Goal: Task Accomplishment & Management: Manage account settings

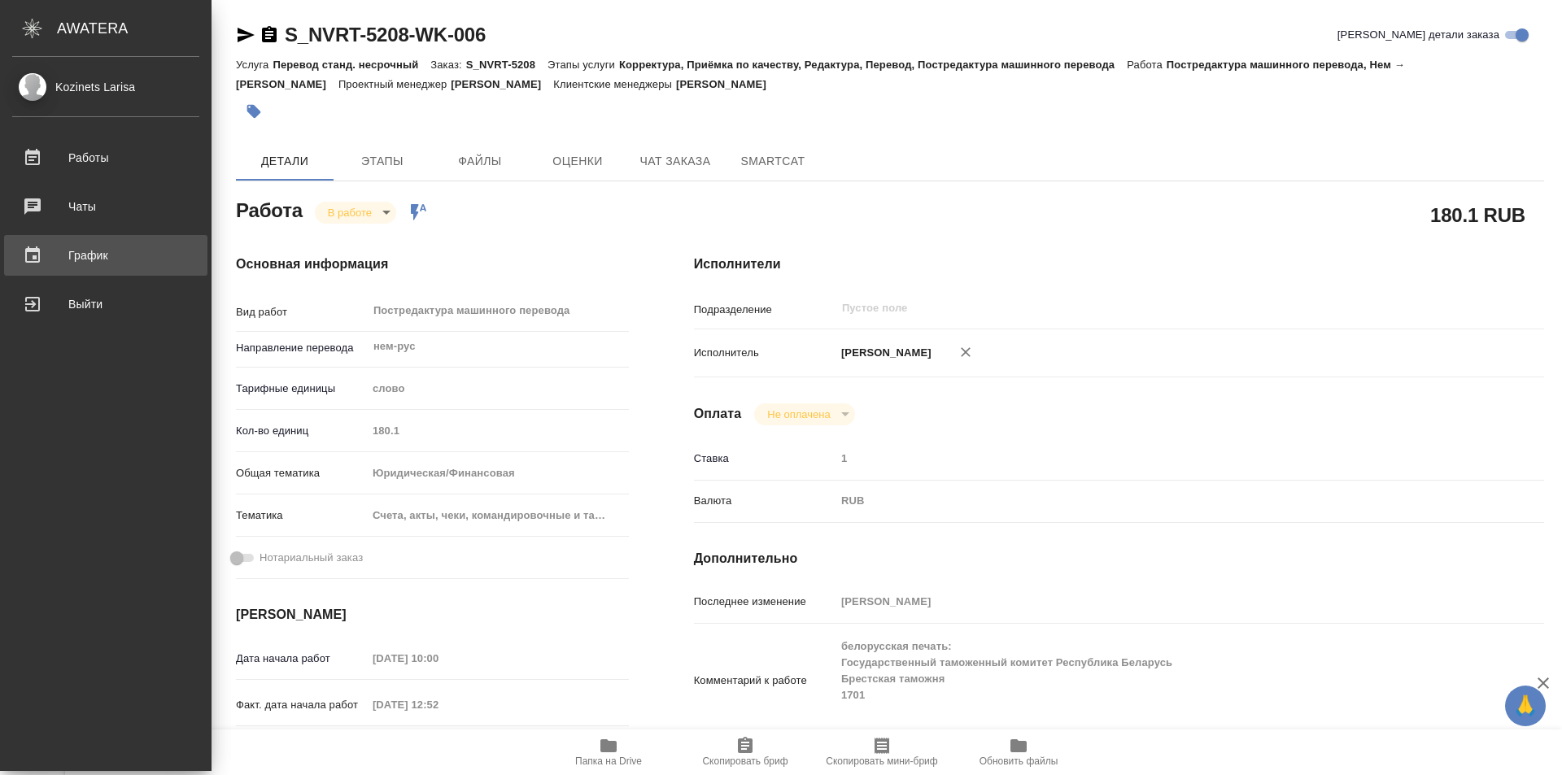
click at [103, 248] on div ".cls-1 fill:#fff; AWATERA Kozinets Larisa Работы 0 Чаты График Выйти S_NVRT-520…" at bounding box center [781, 387] width 1562 height 775
click at [110, 251] on div "График" at bounding box center [105, 255] width 187 height 24
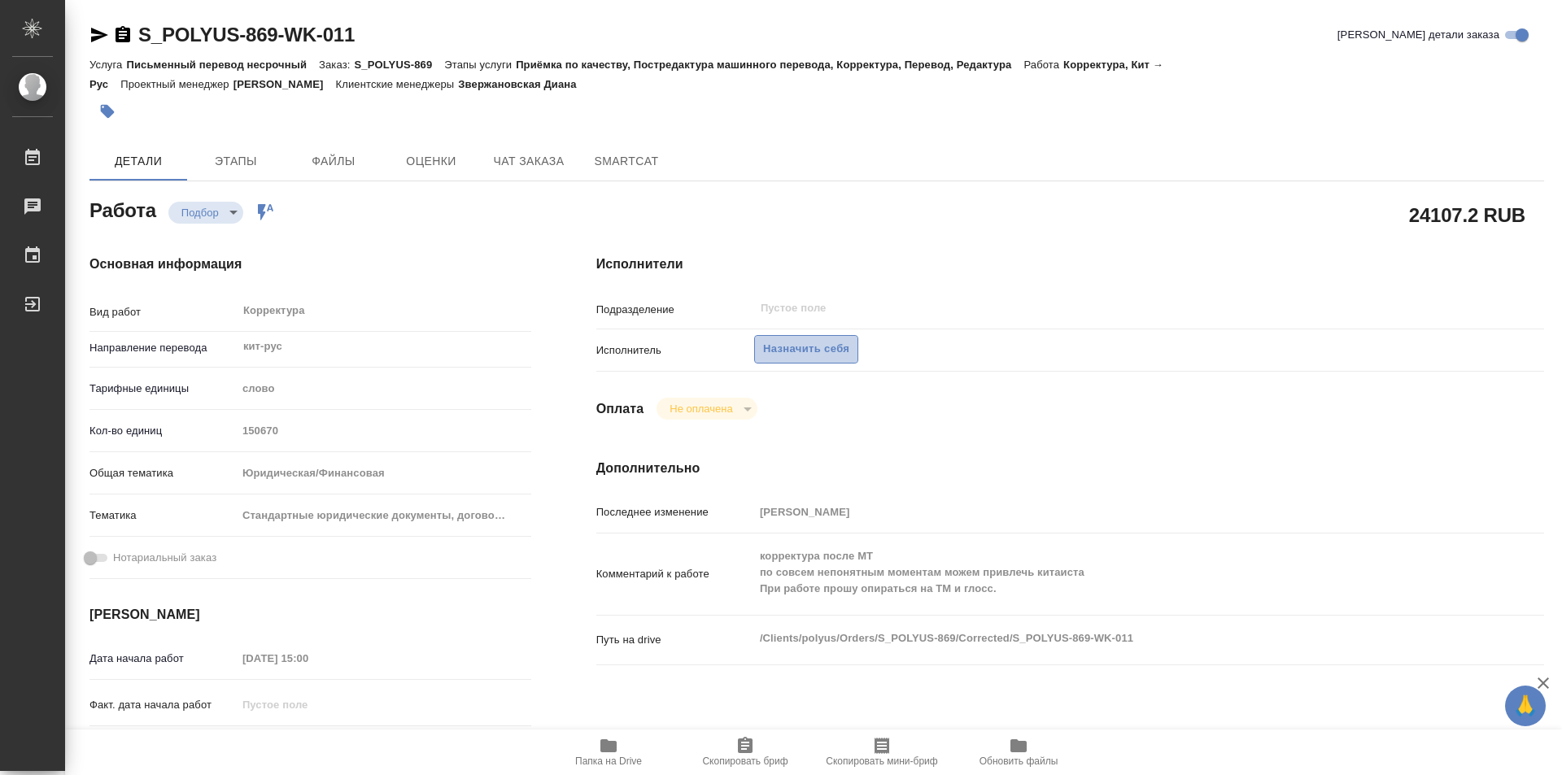
click at [824, 352] on span "Назначить себя" at bounding box center [806, 349] width 86 height 19
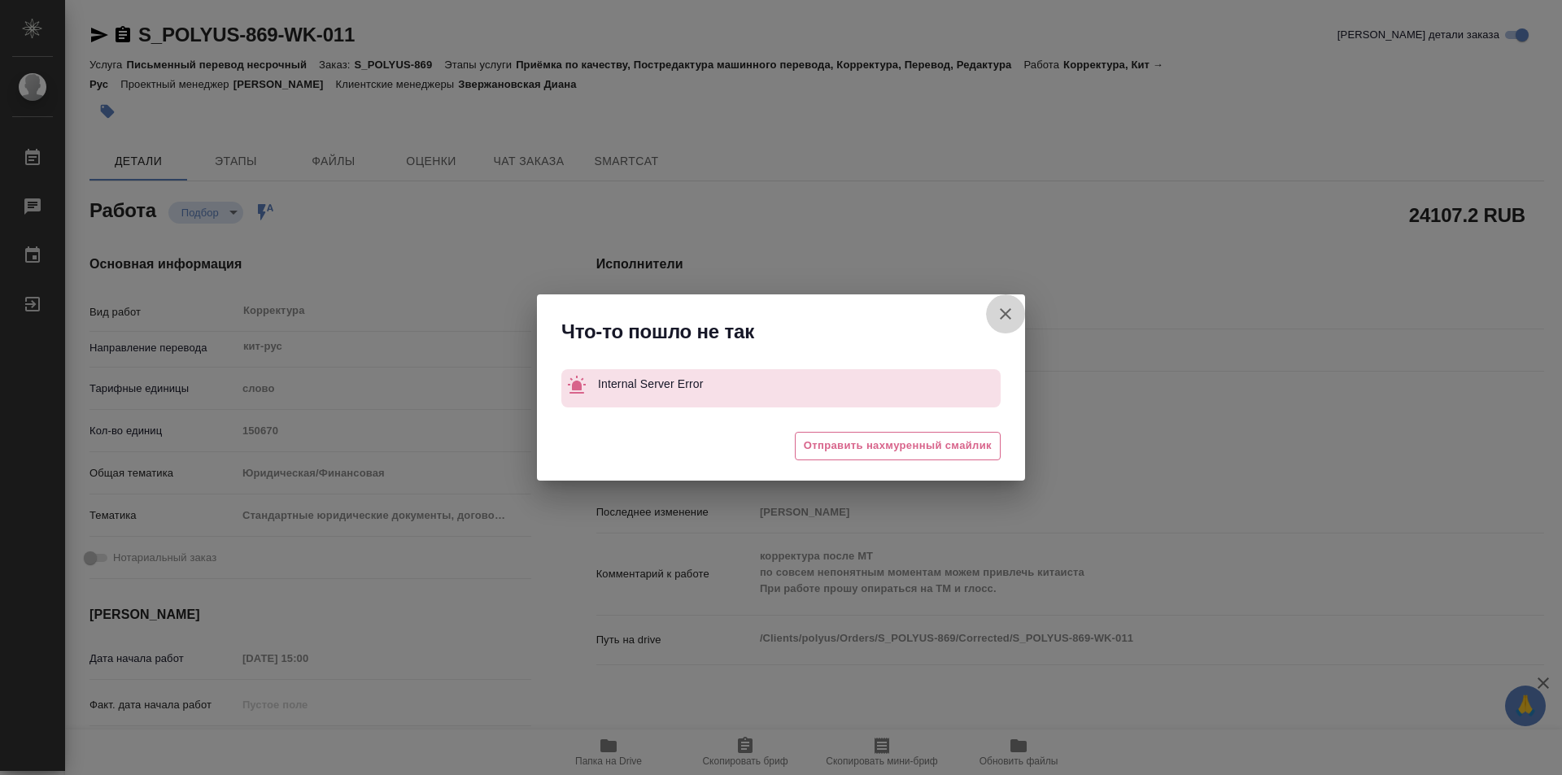
click at [1009, 315] on icon "button" at bounding box center [1006, 314] width 20 height 20
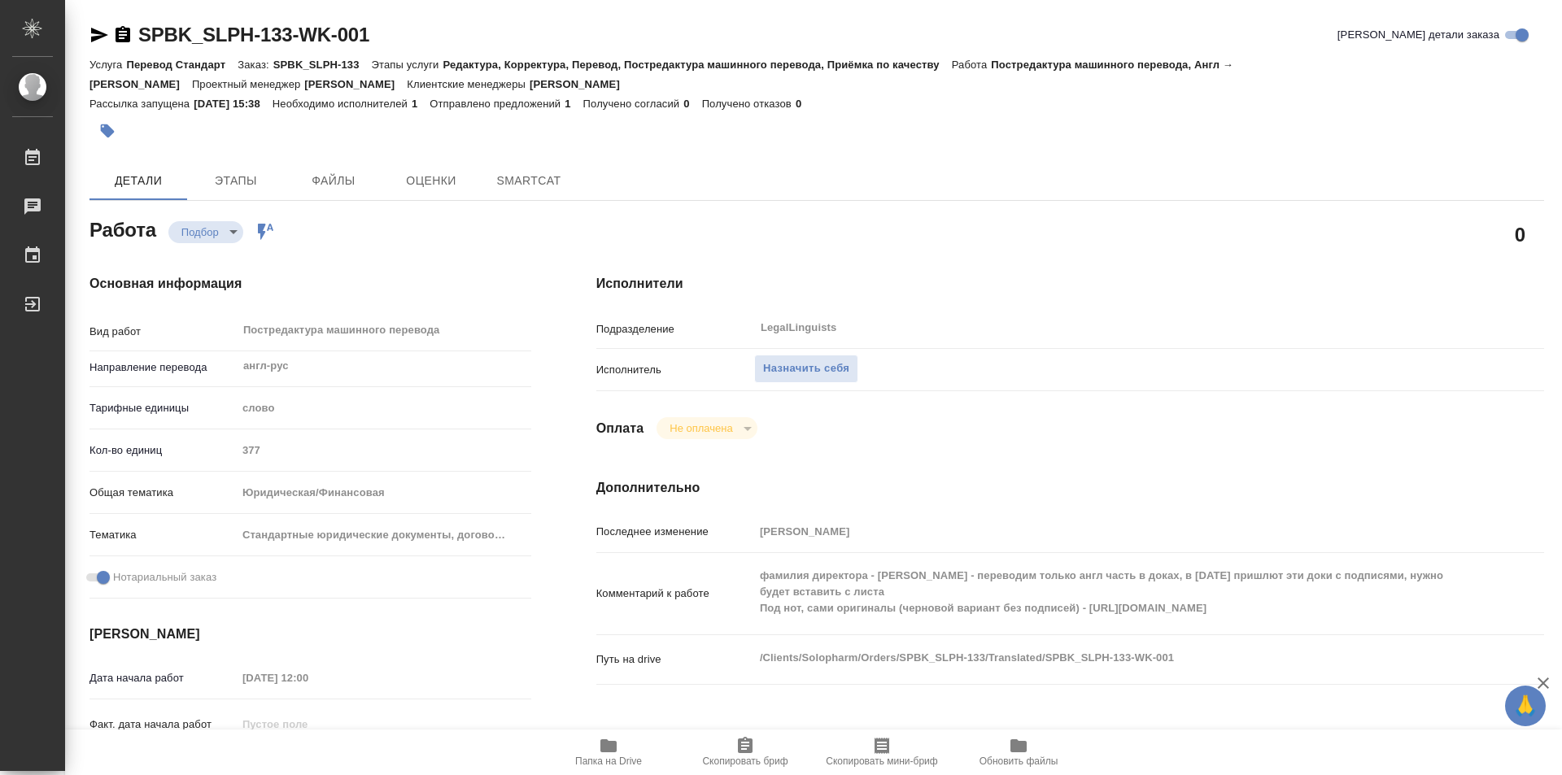
type textarea "x"
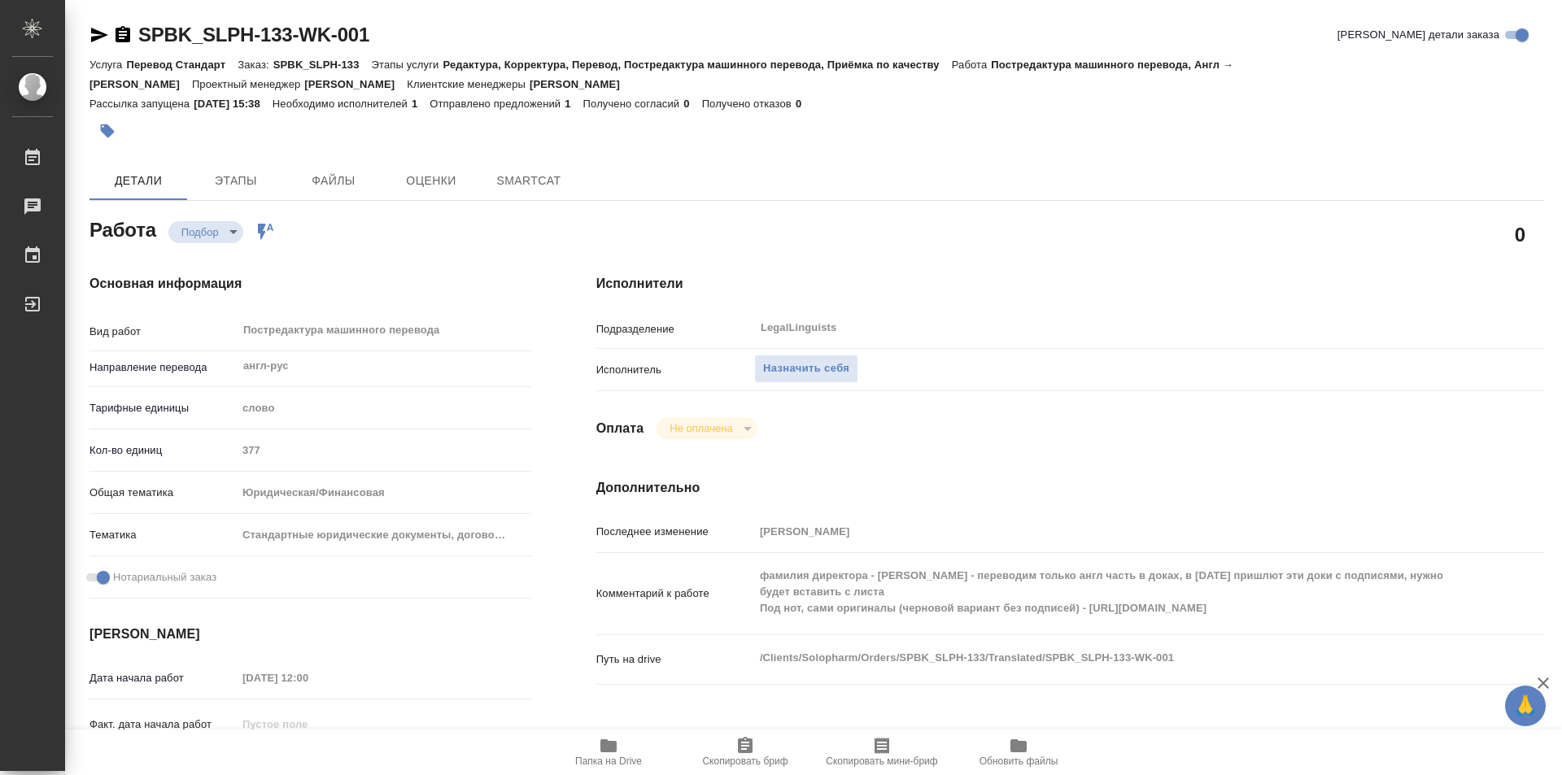
type textarea "x"
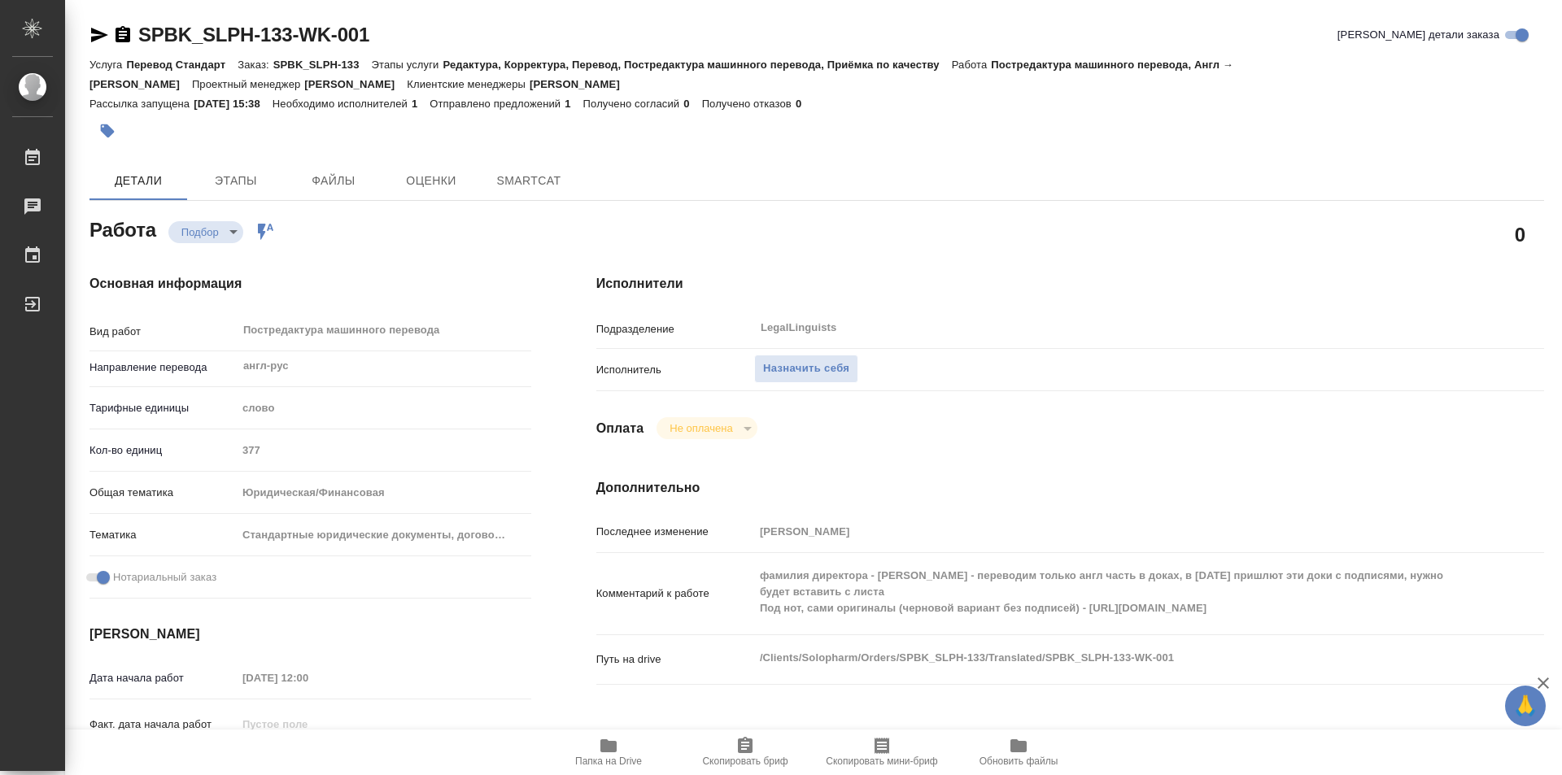
type textarea "x"
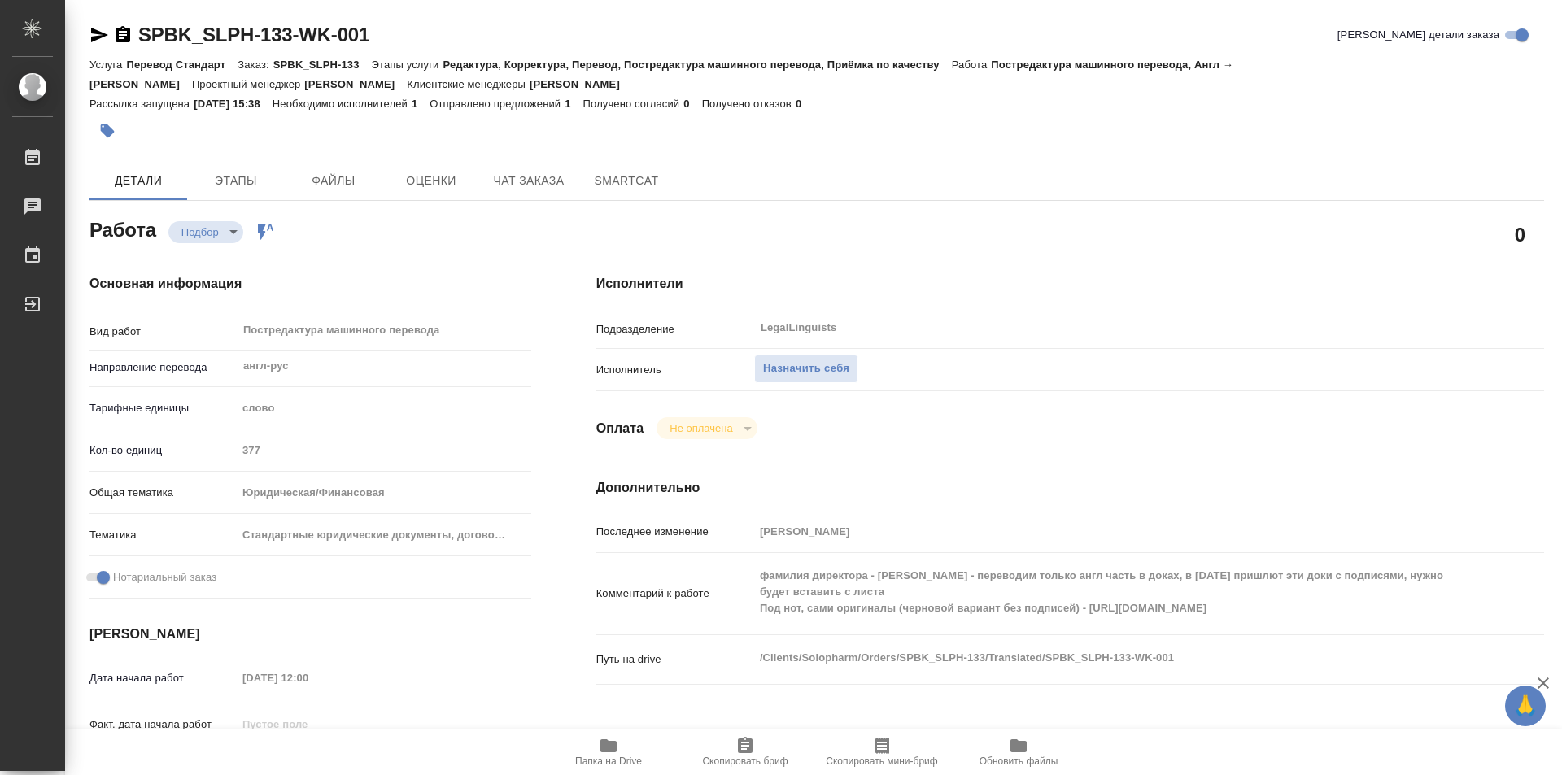
type textarea "x"
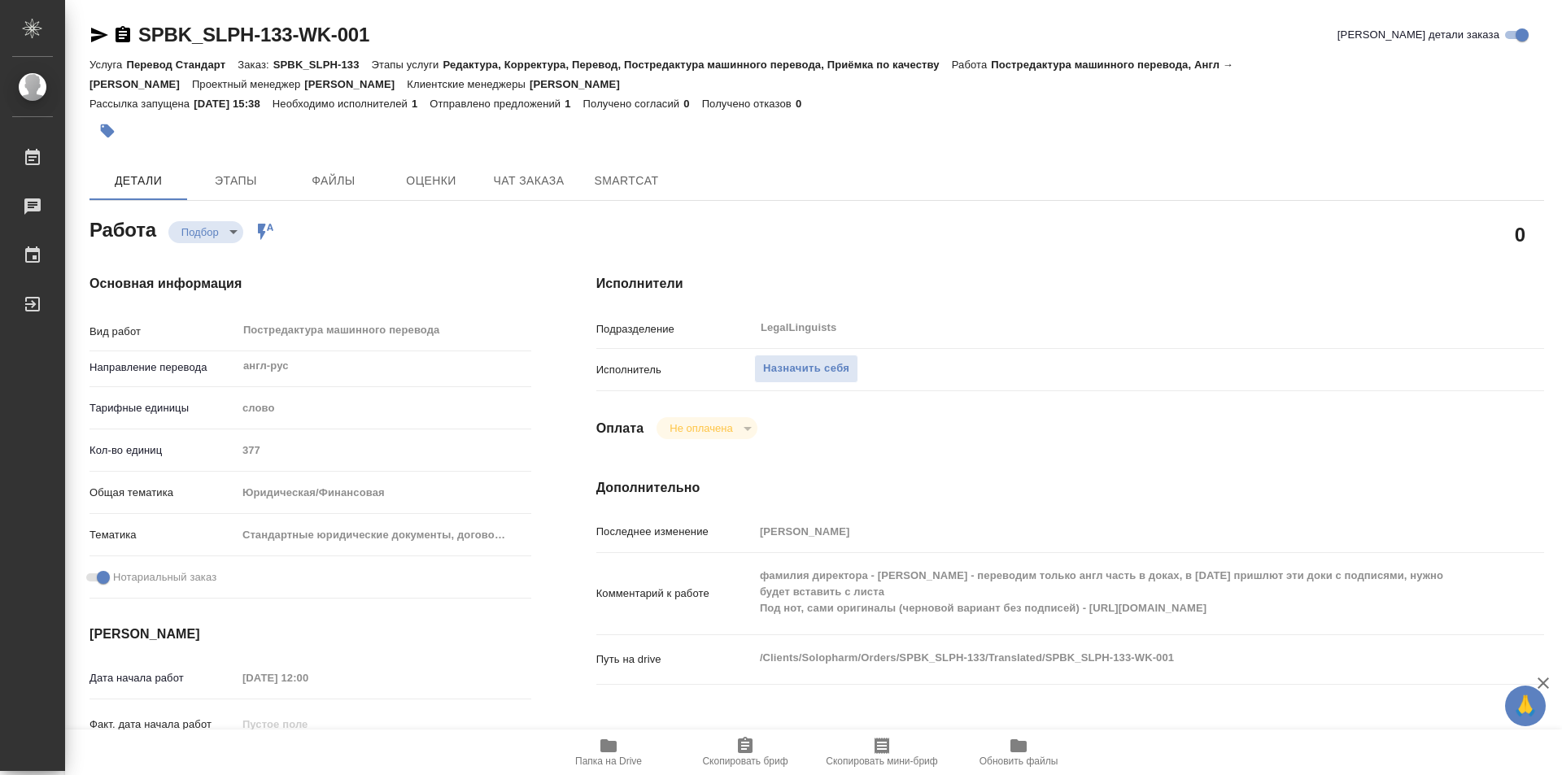
type textarea "x"
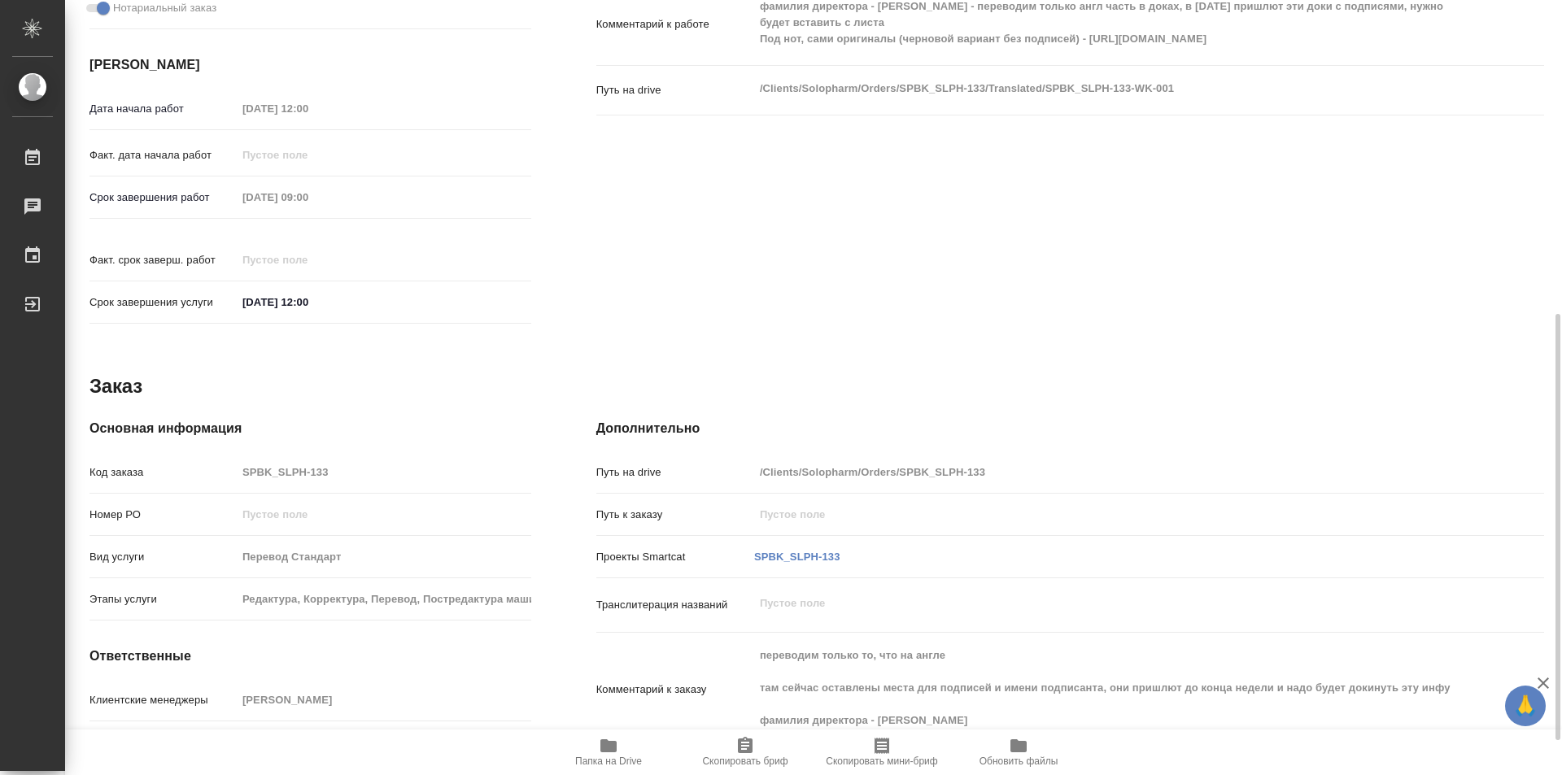
scroll to position [632, 0]
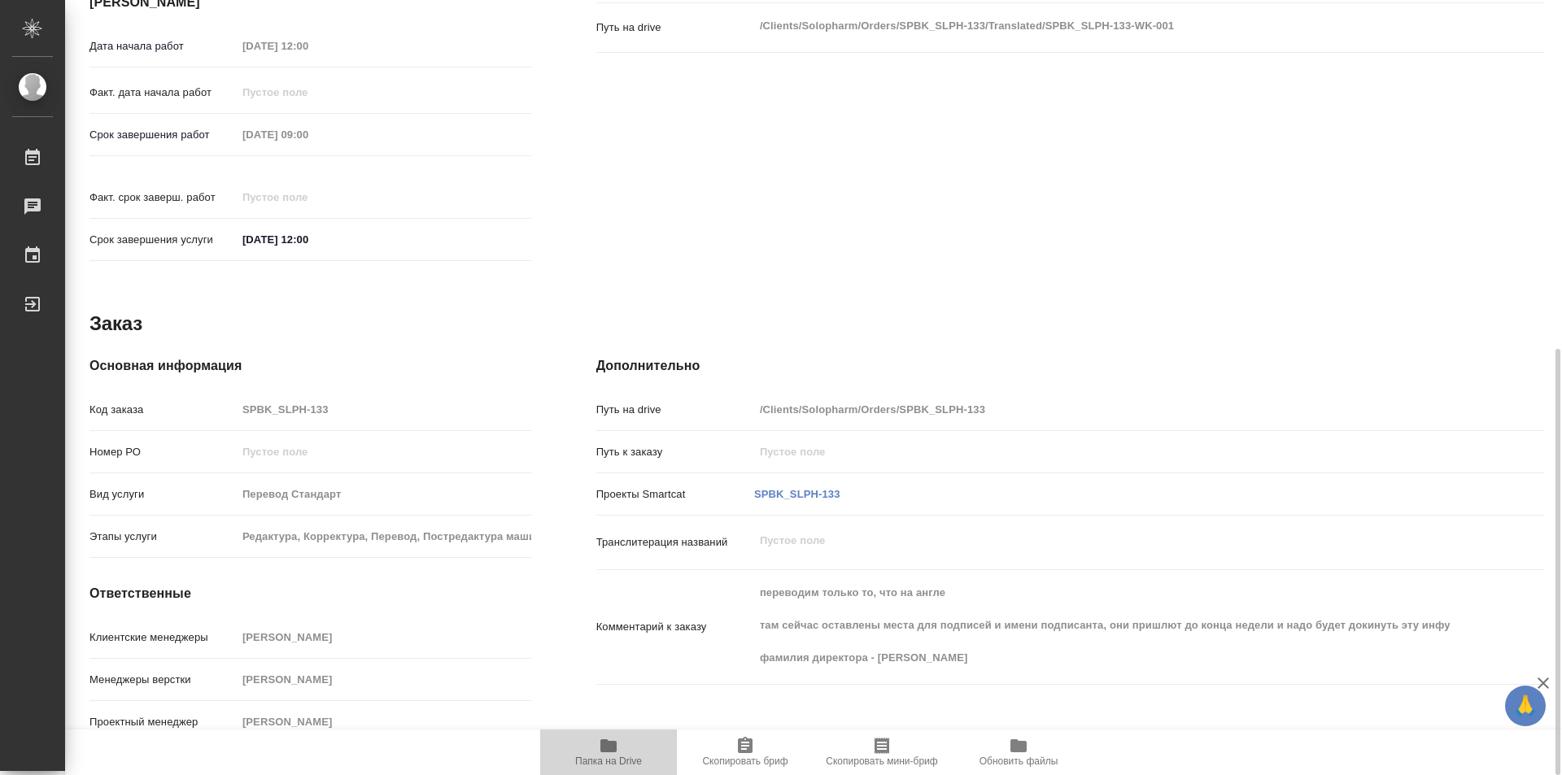
click at [609, 759] on span "Папка на Drive" at bounding box center [608, 761] width 67 height 11
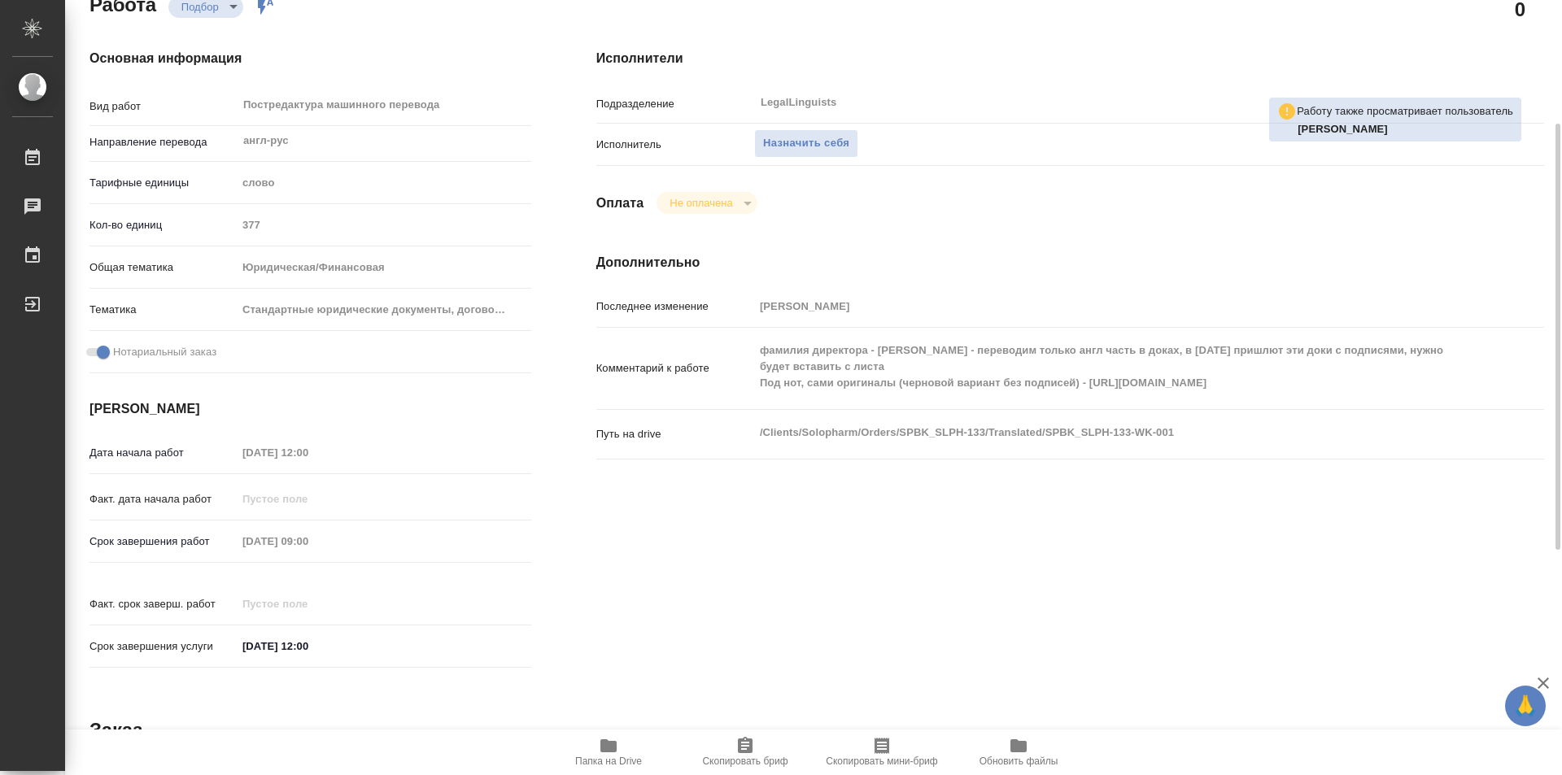
scroll to position [0, 0]
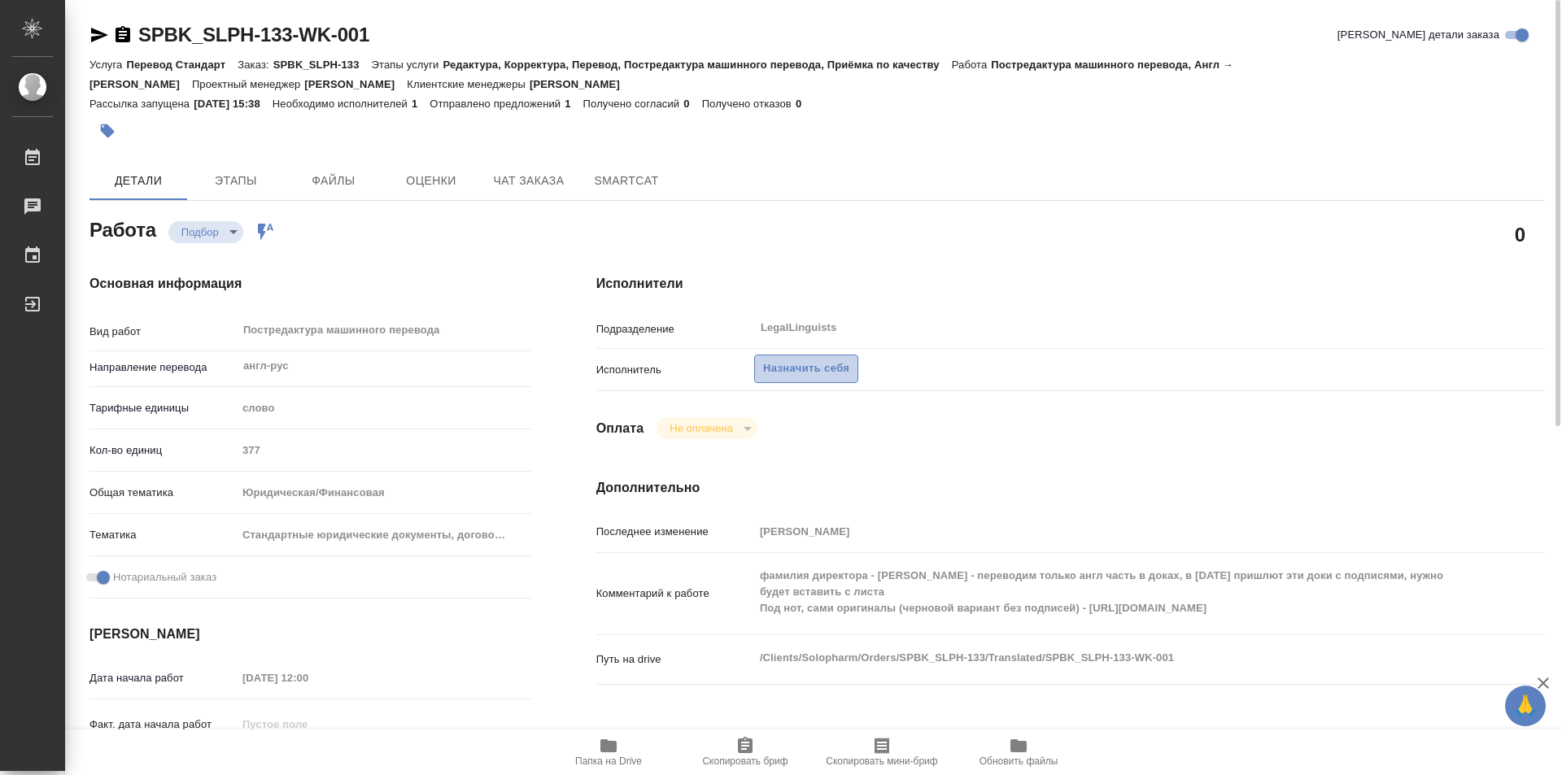
click at [798, 369] on span "Назначить себя" at bounding box center [806, 369] width 86 height 19
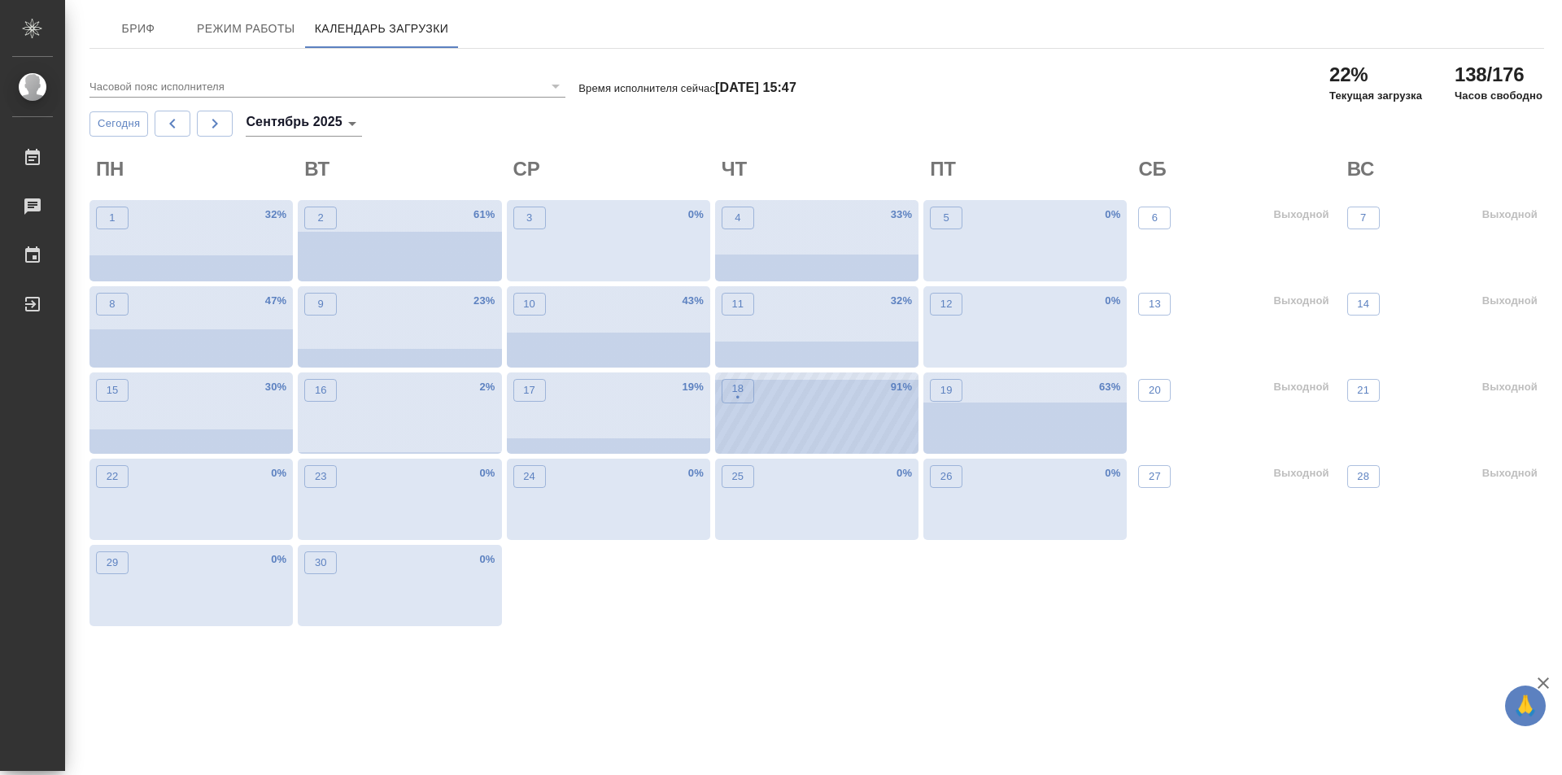
click at [817, 410] on div "18 • 91 %" at bounding box center [816, 413] width 203 height 81
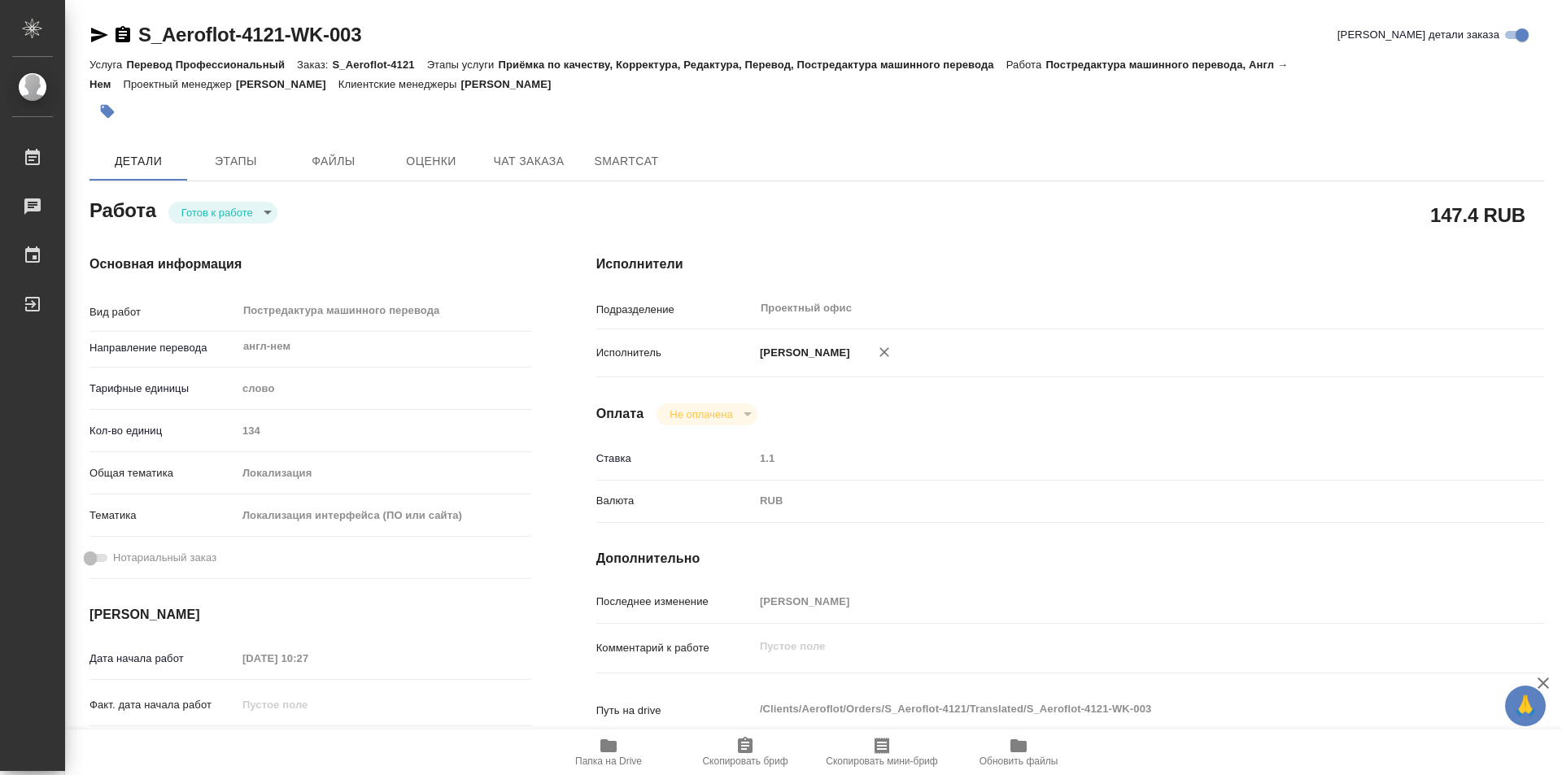
click at [264, 218] on body "🙏 .cls-1 fill:#fff; AWATERA Kozinets Larisa Работы 0 Чаты График Выйти S_Aerofl…" at bounding box center [781, 387] width 1562 height 775
click at [222, 206] on button "В работе" at bounding box center [208, 212] width 54 height 18
type textarea "x"
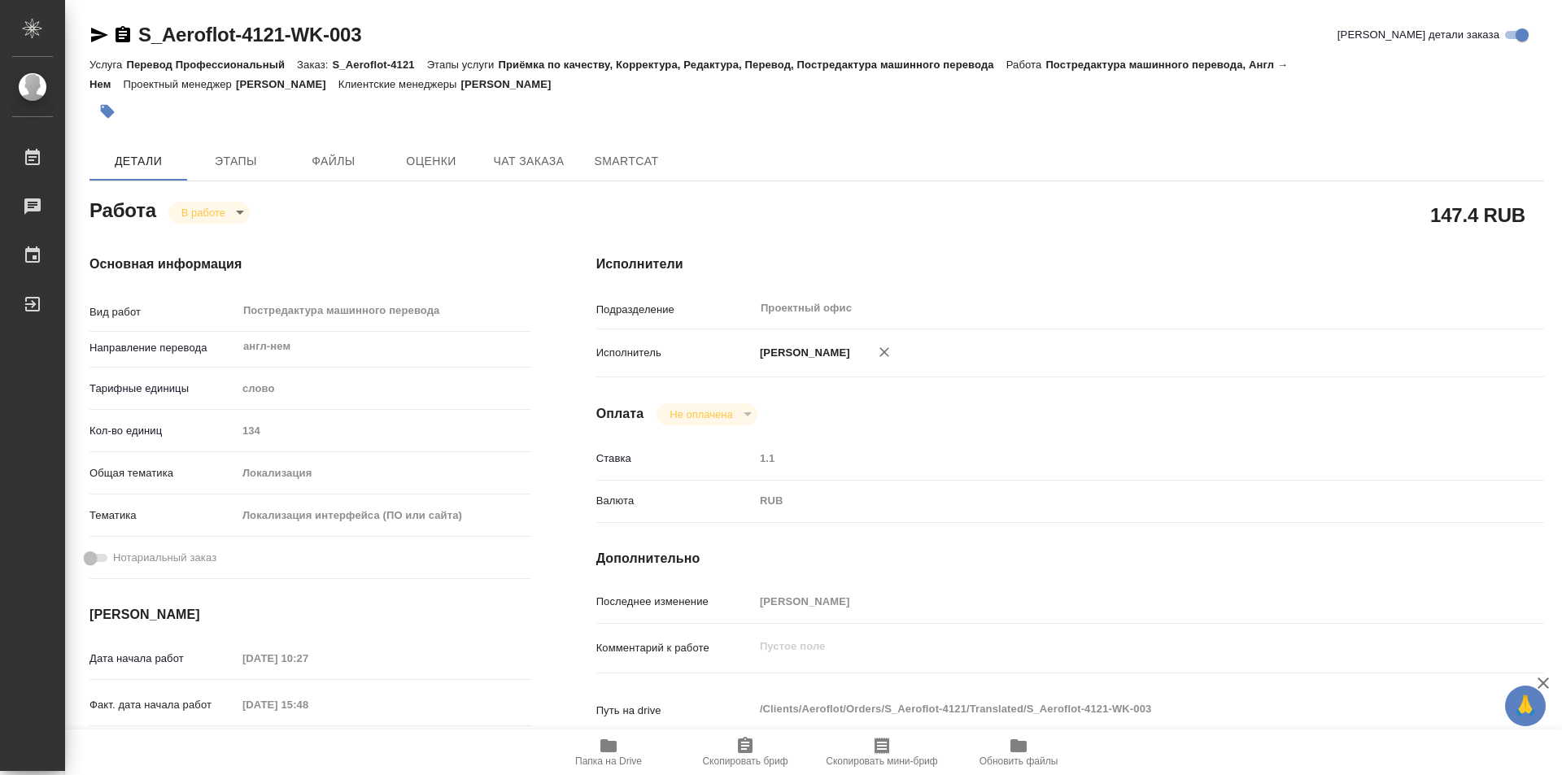
type textarea "x"
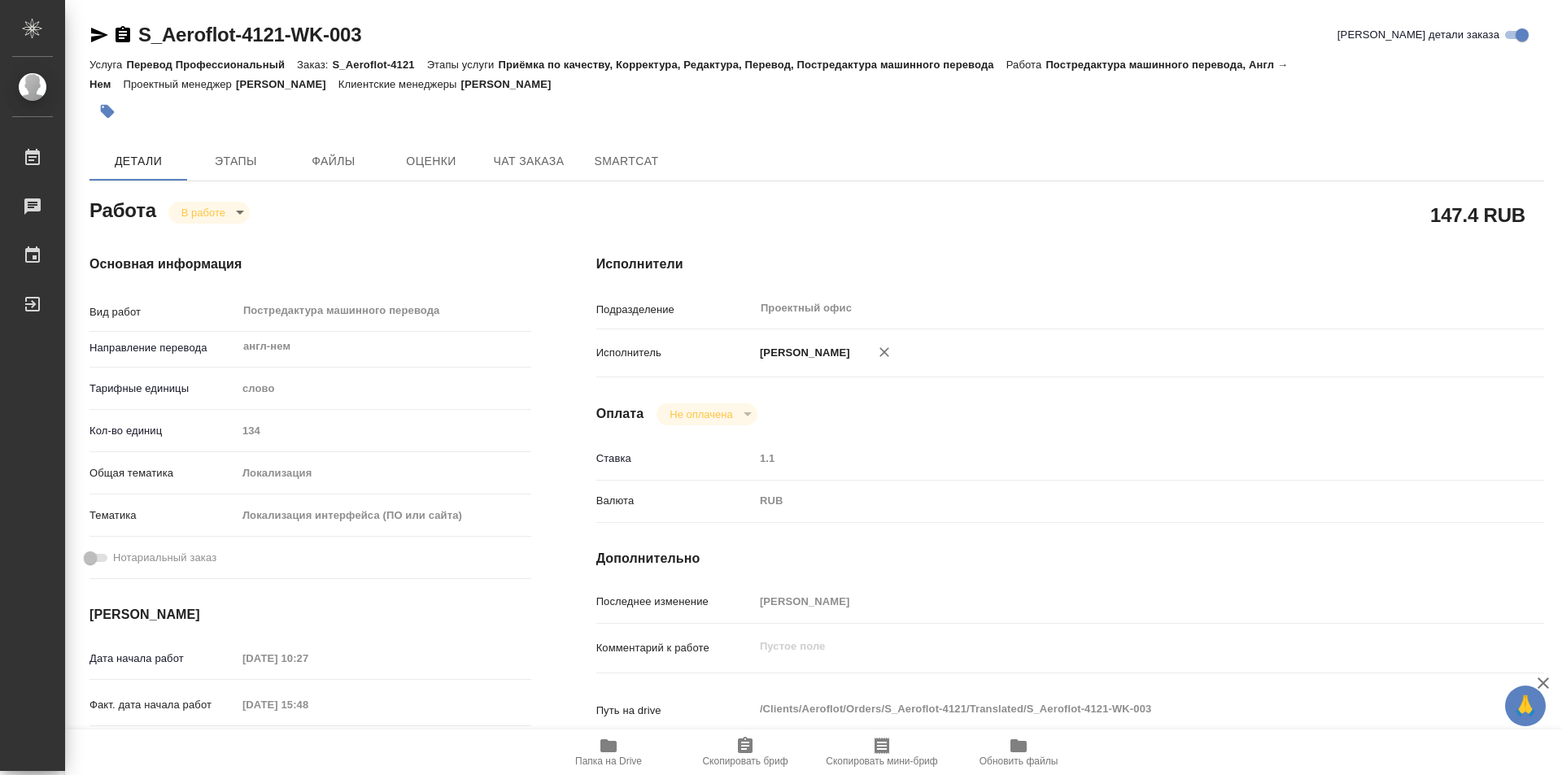
type textarea "x"
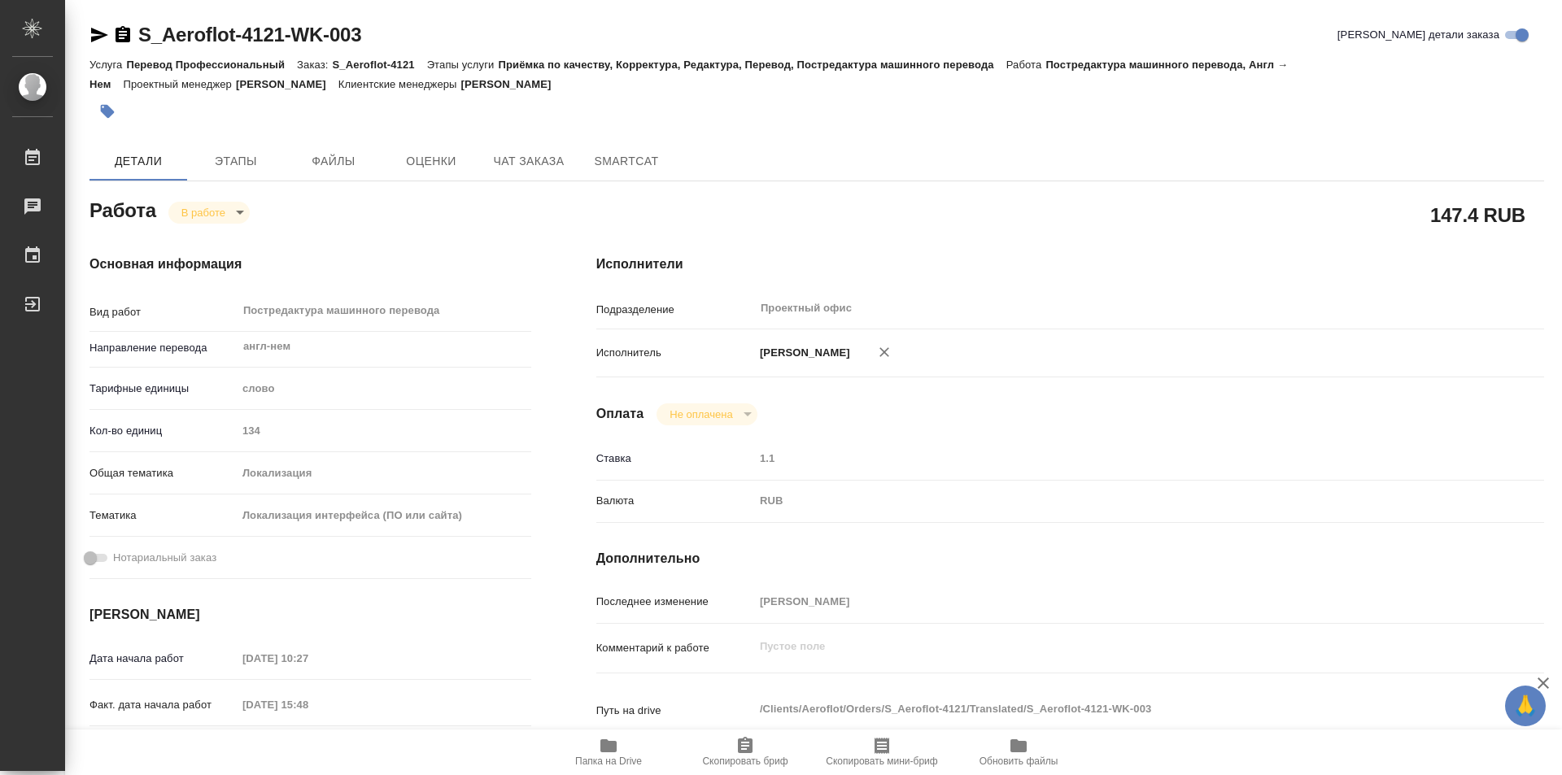
type textarea "x"
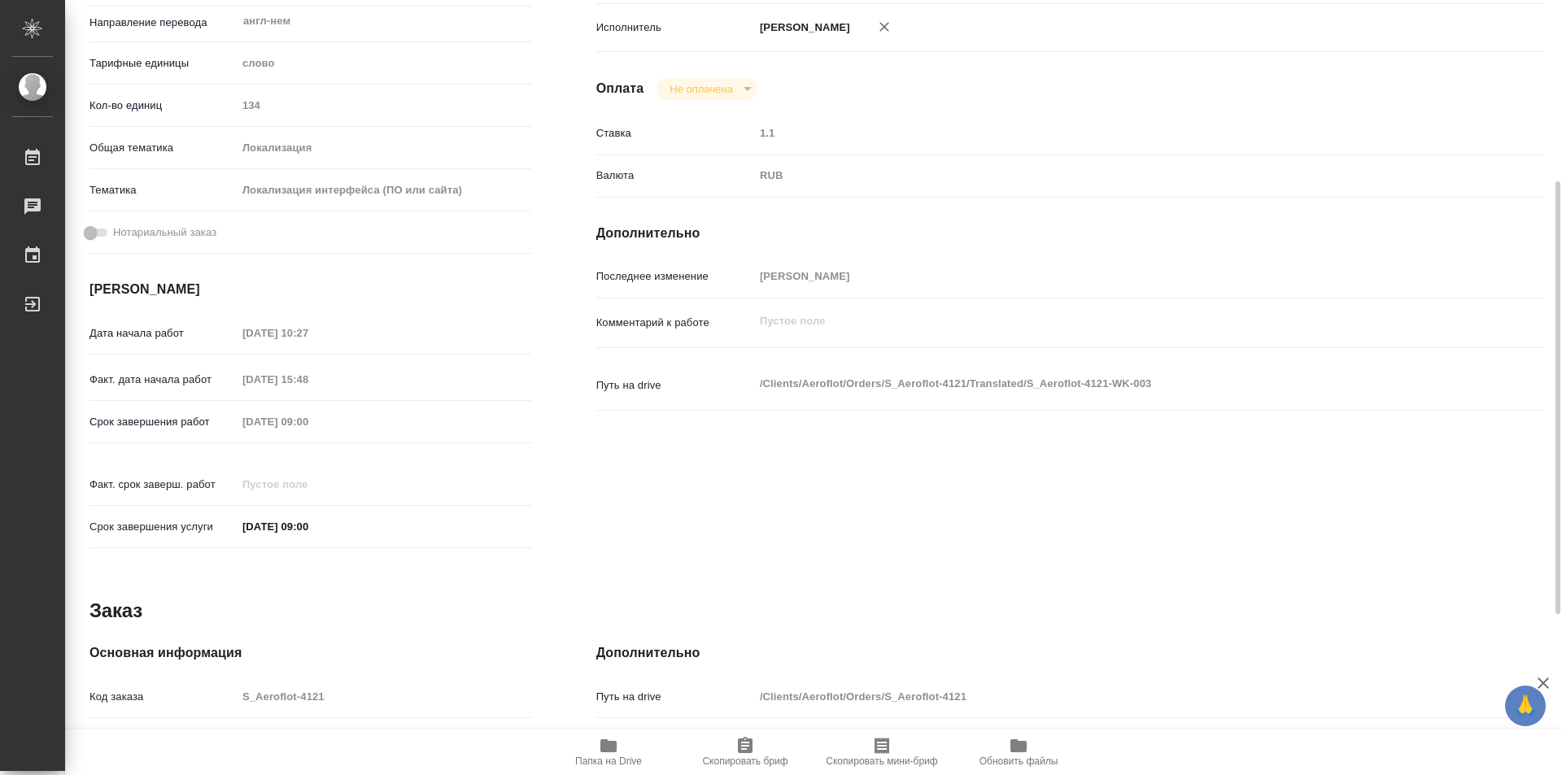
type textarea "x"
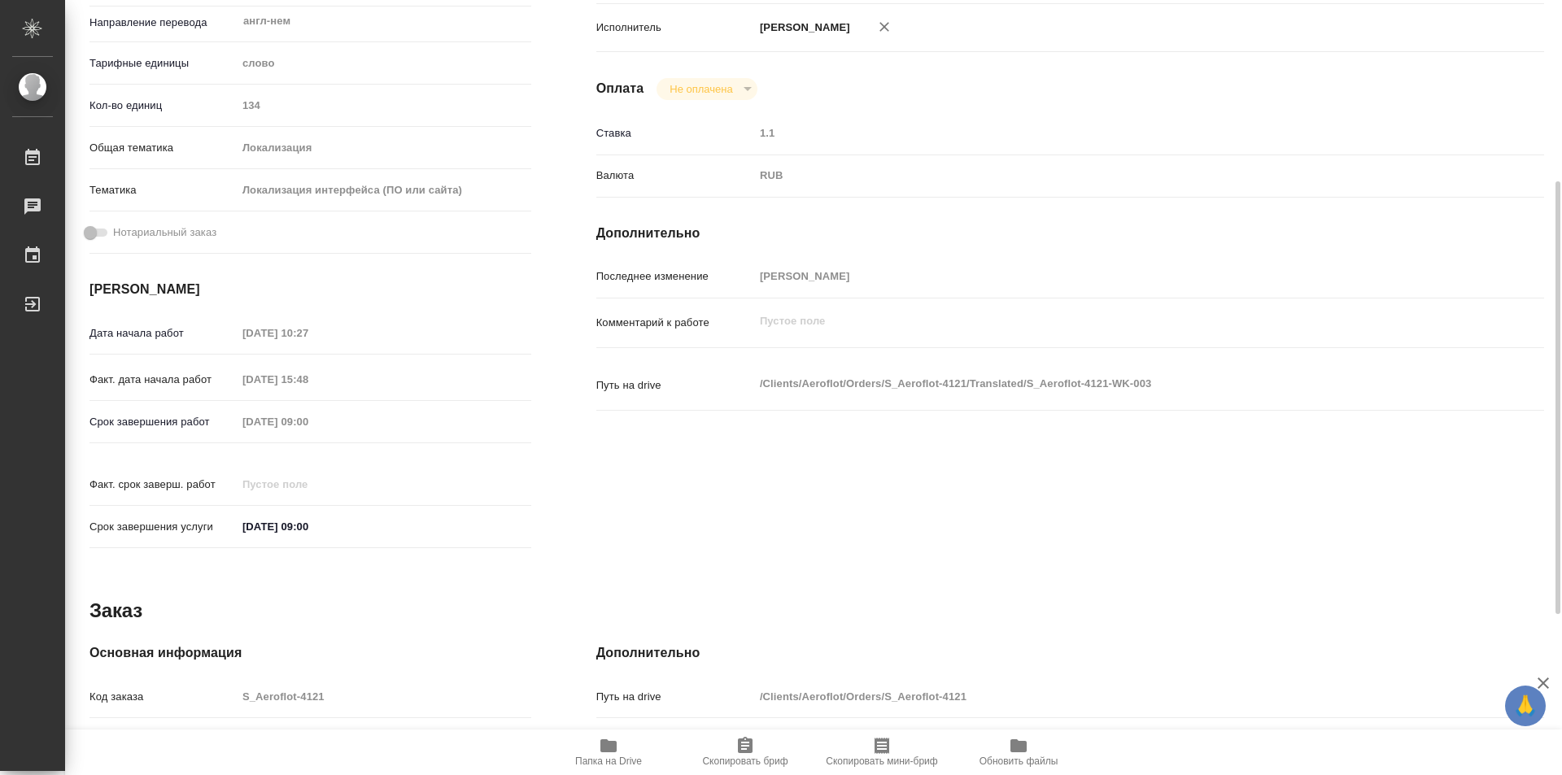
scroll to position [0, 0]
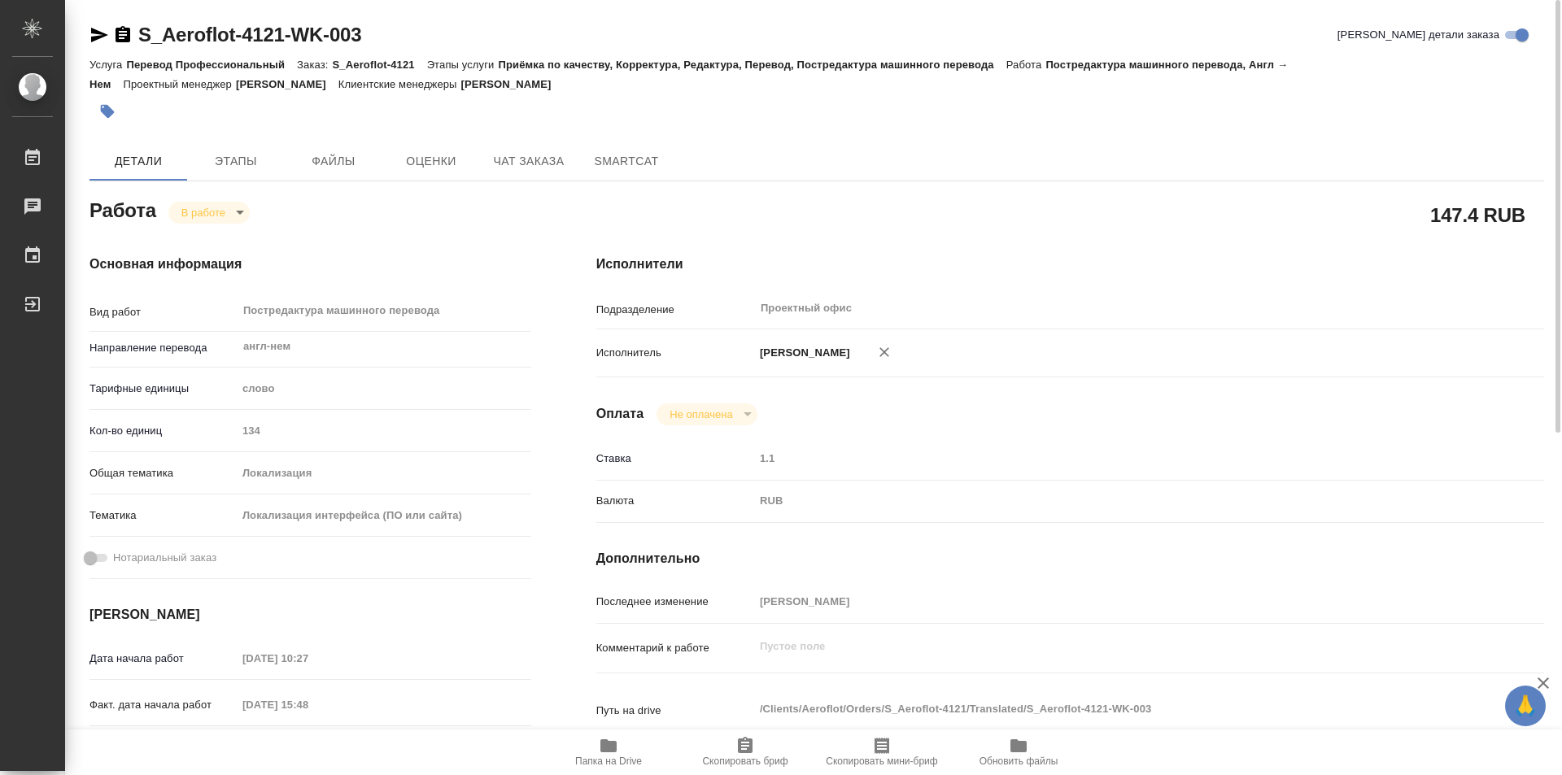
click at [238, 207] on body "🙏 .cls-1 fill:#fff; AWATERA Kozinets Larisa Работы 0 Чаты График Выйти S_Aerofl…" at bounding box center [781, 387] width 1562 height 775
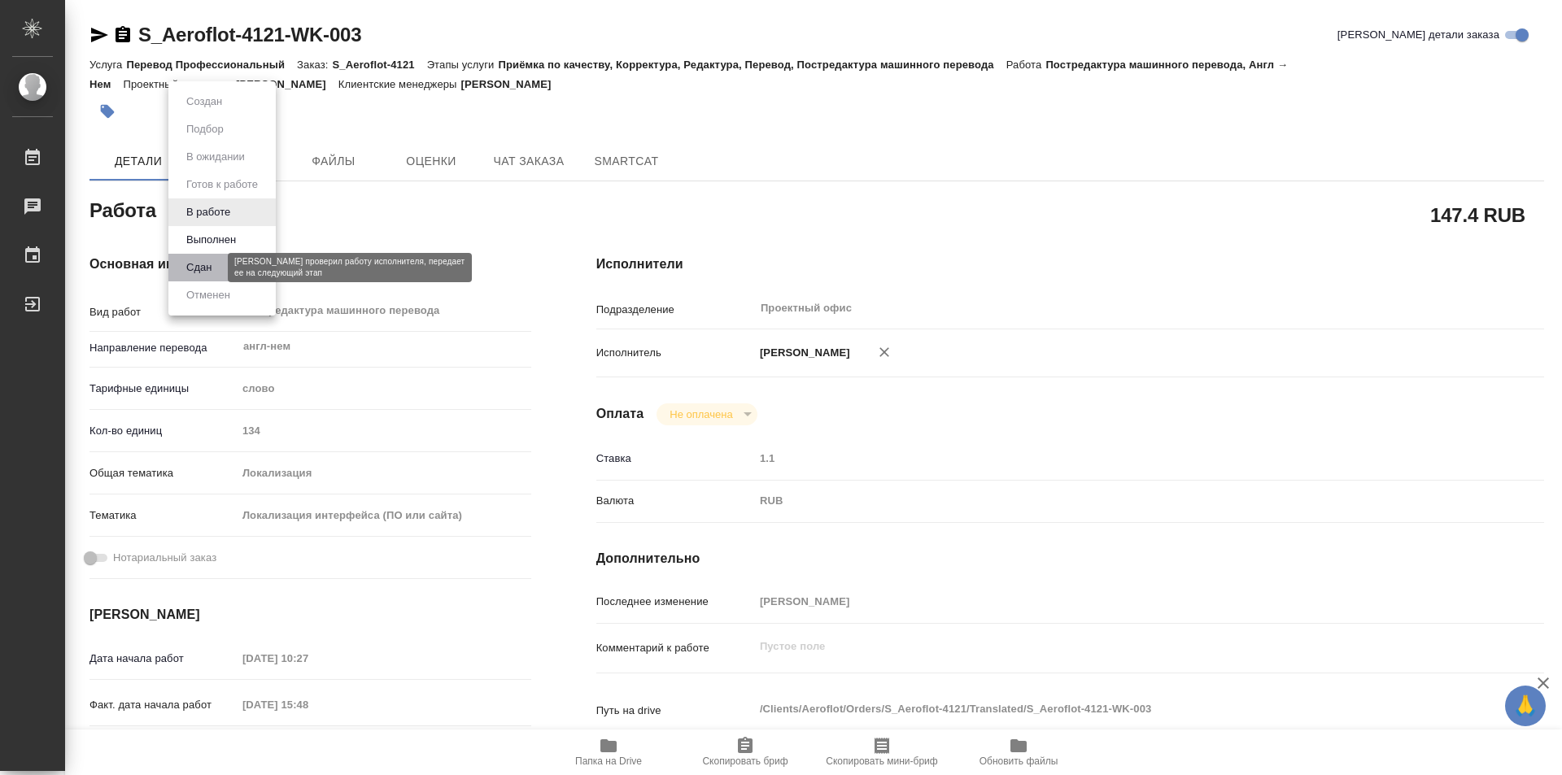
click at [198, 266] on button "Сдан" at bounding box center [198, 268] width 35 height 18
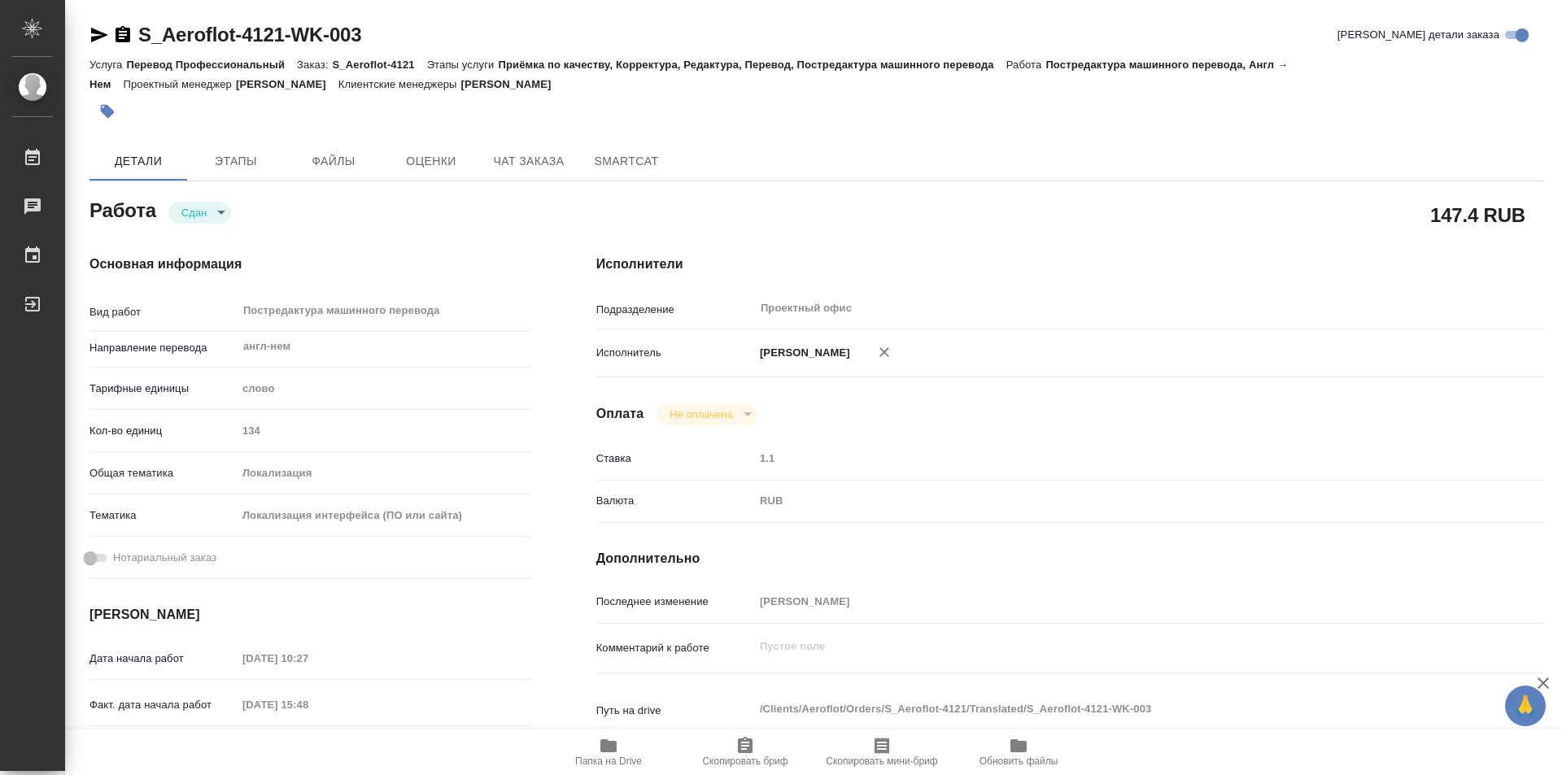
type textarea "x"
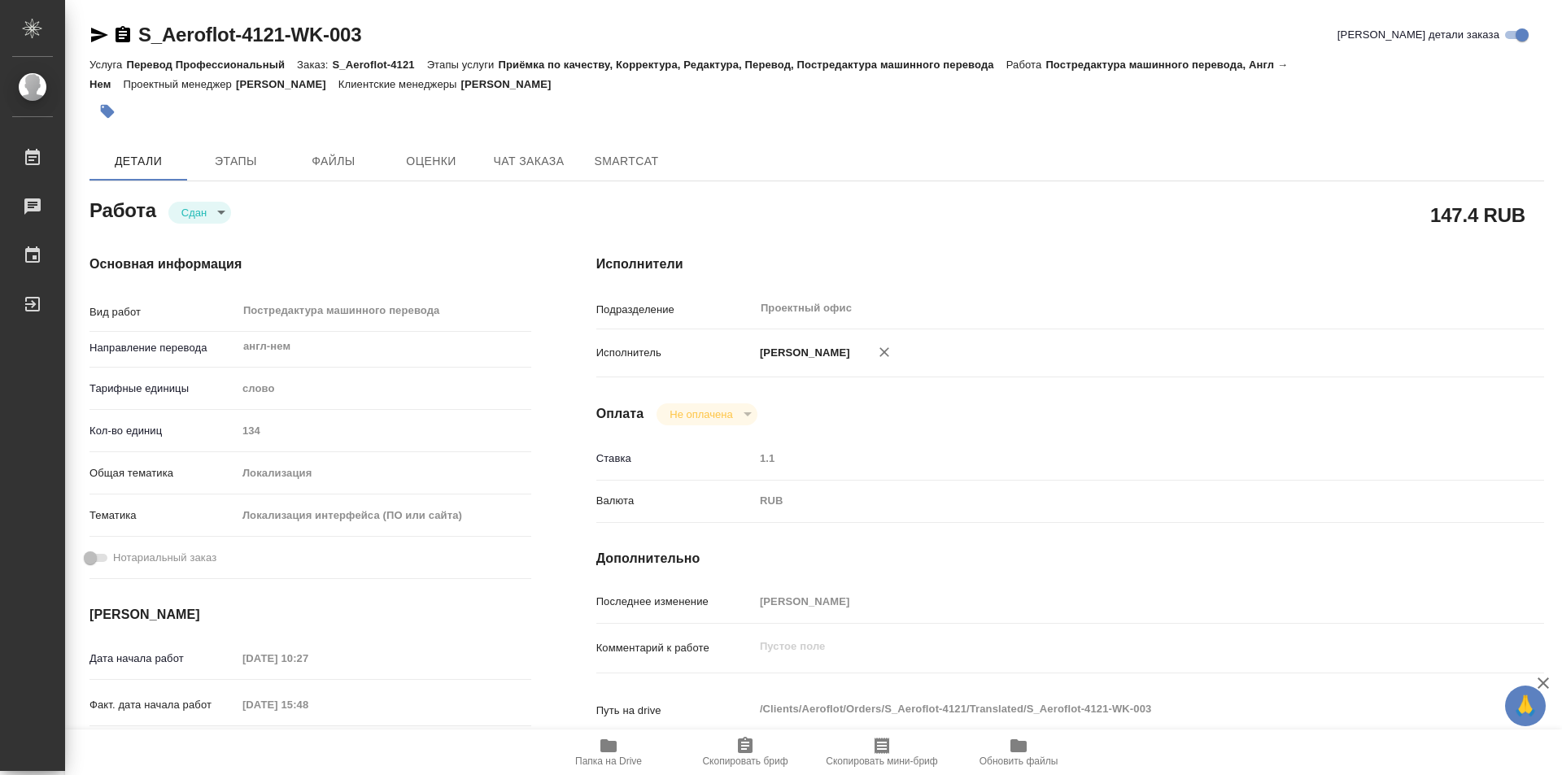
type textarea "x"
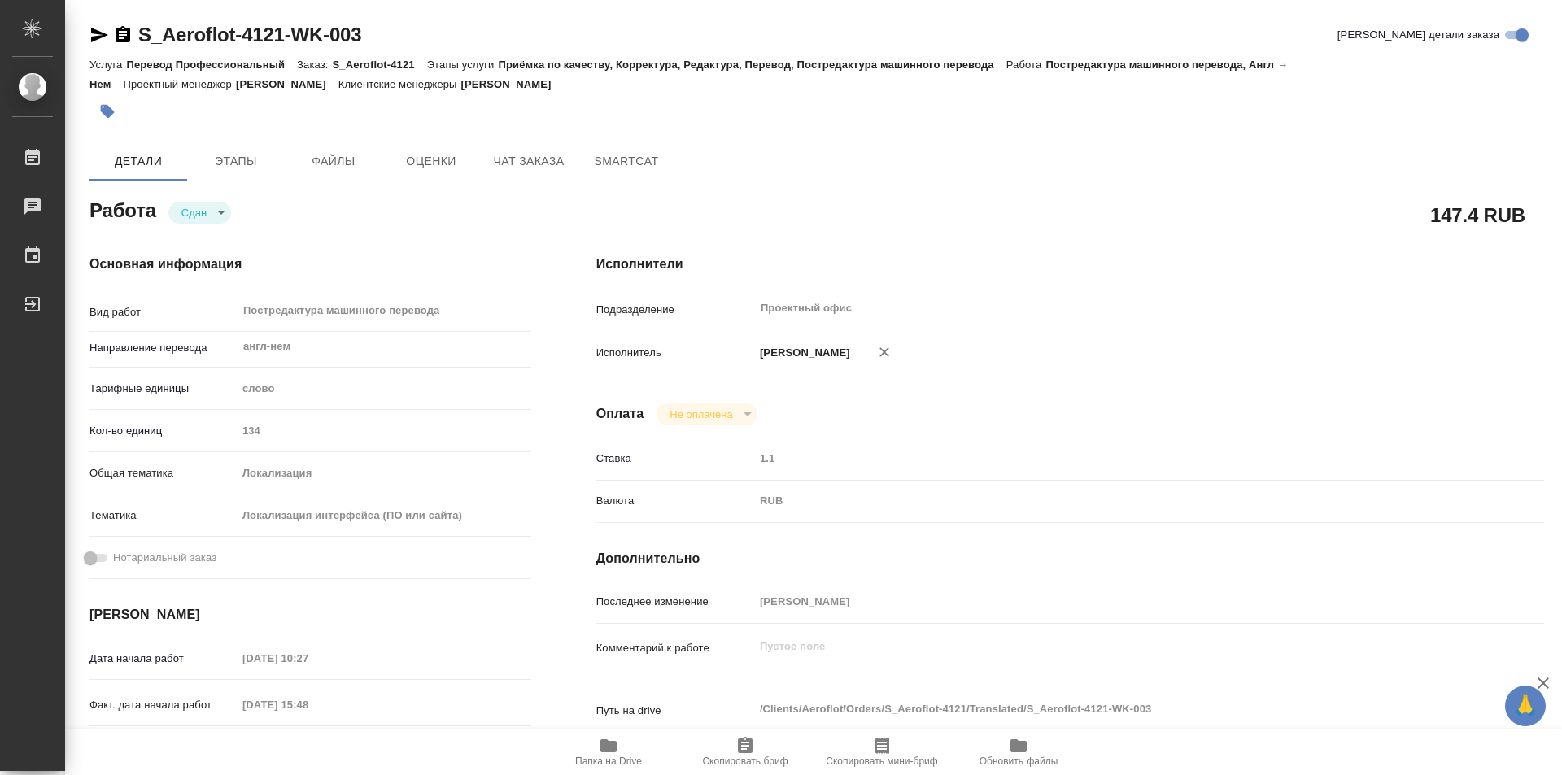
type textarea "x"
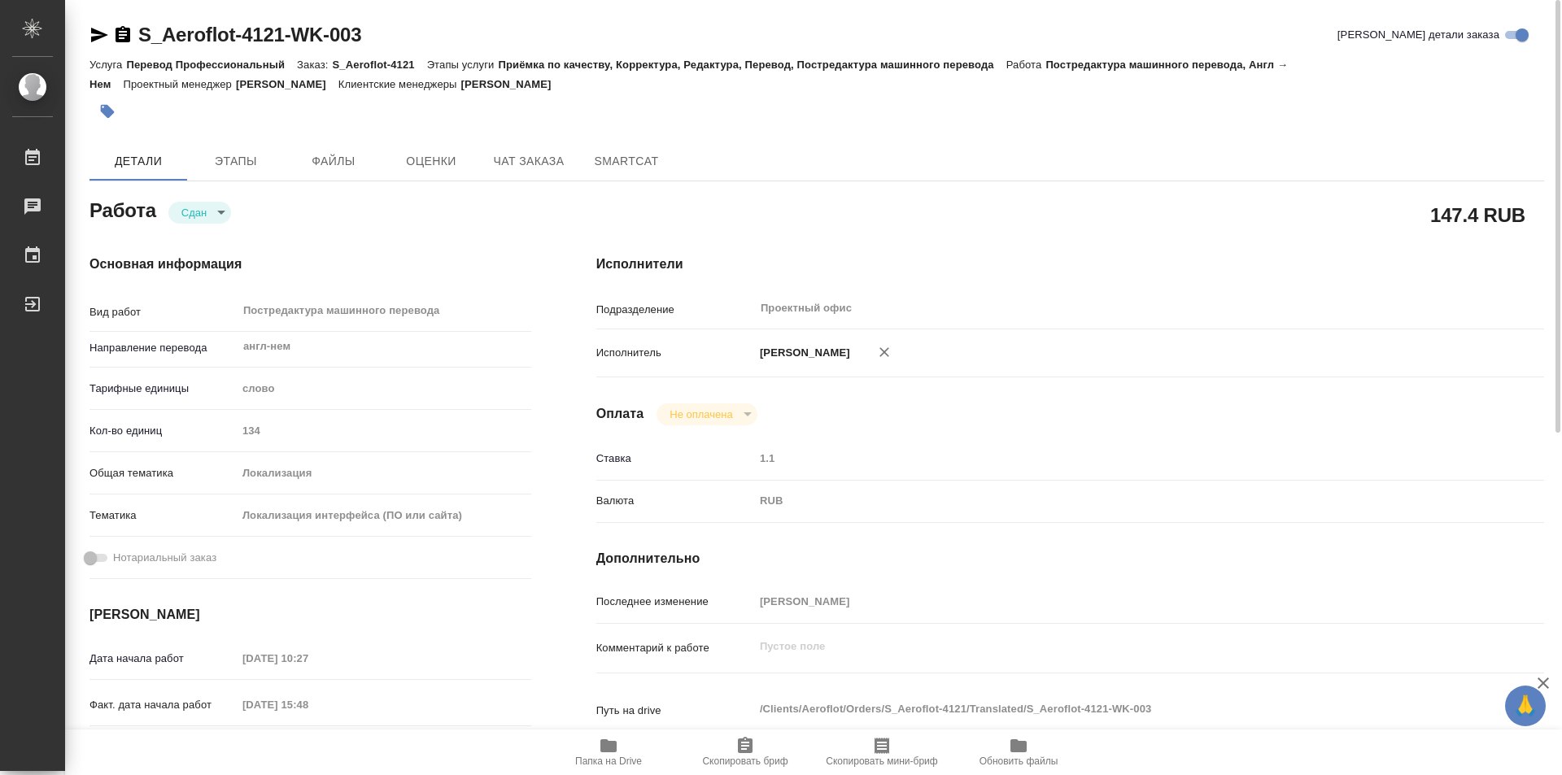
click at [116, 30] on icon "button" at bounding box center [123, 34] width 15 height 16
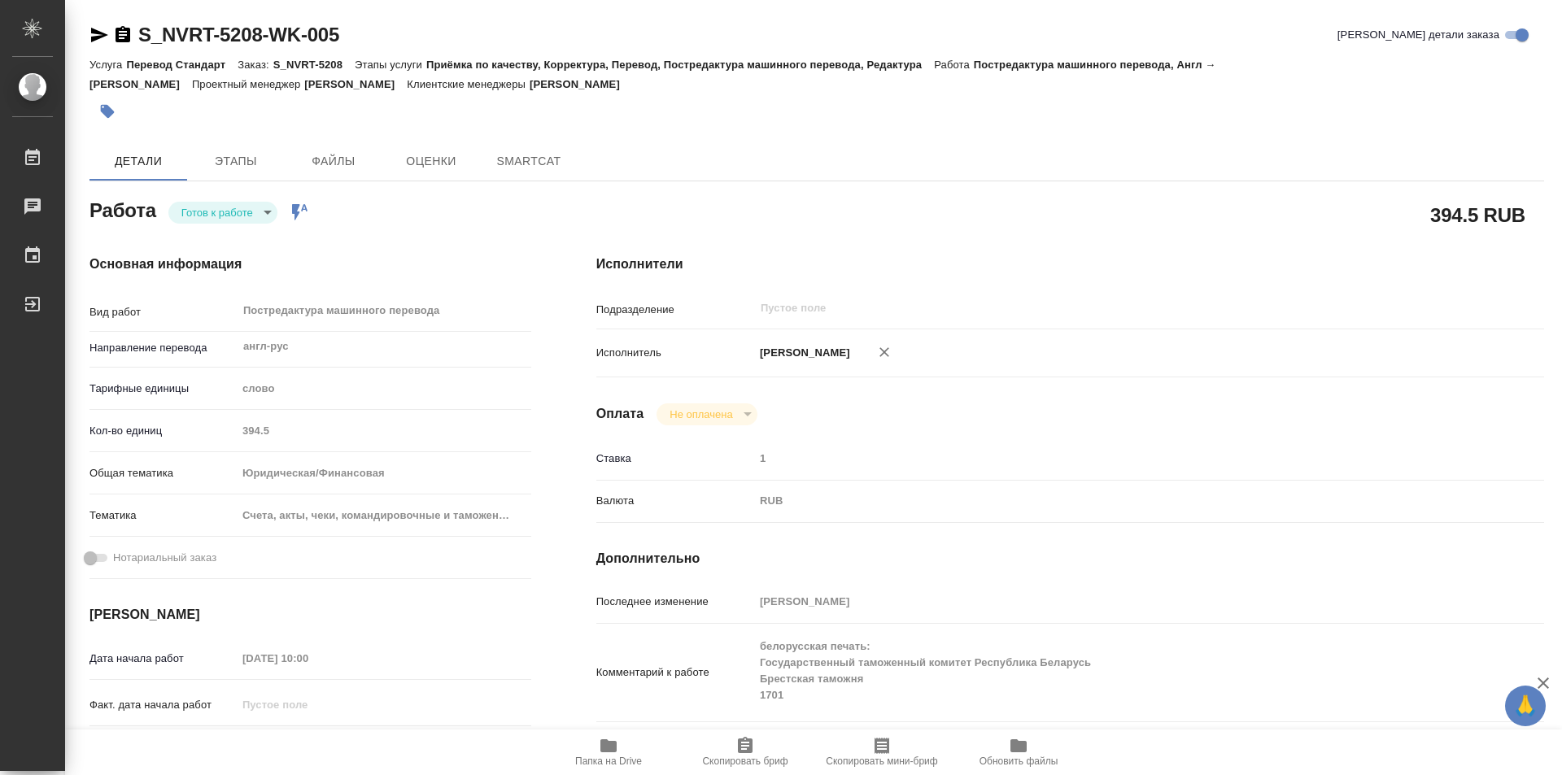
type textarea "x"
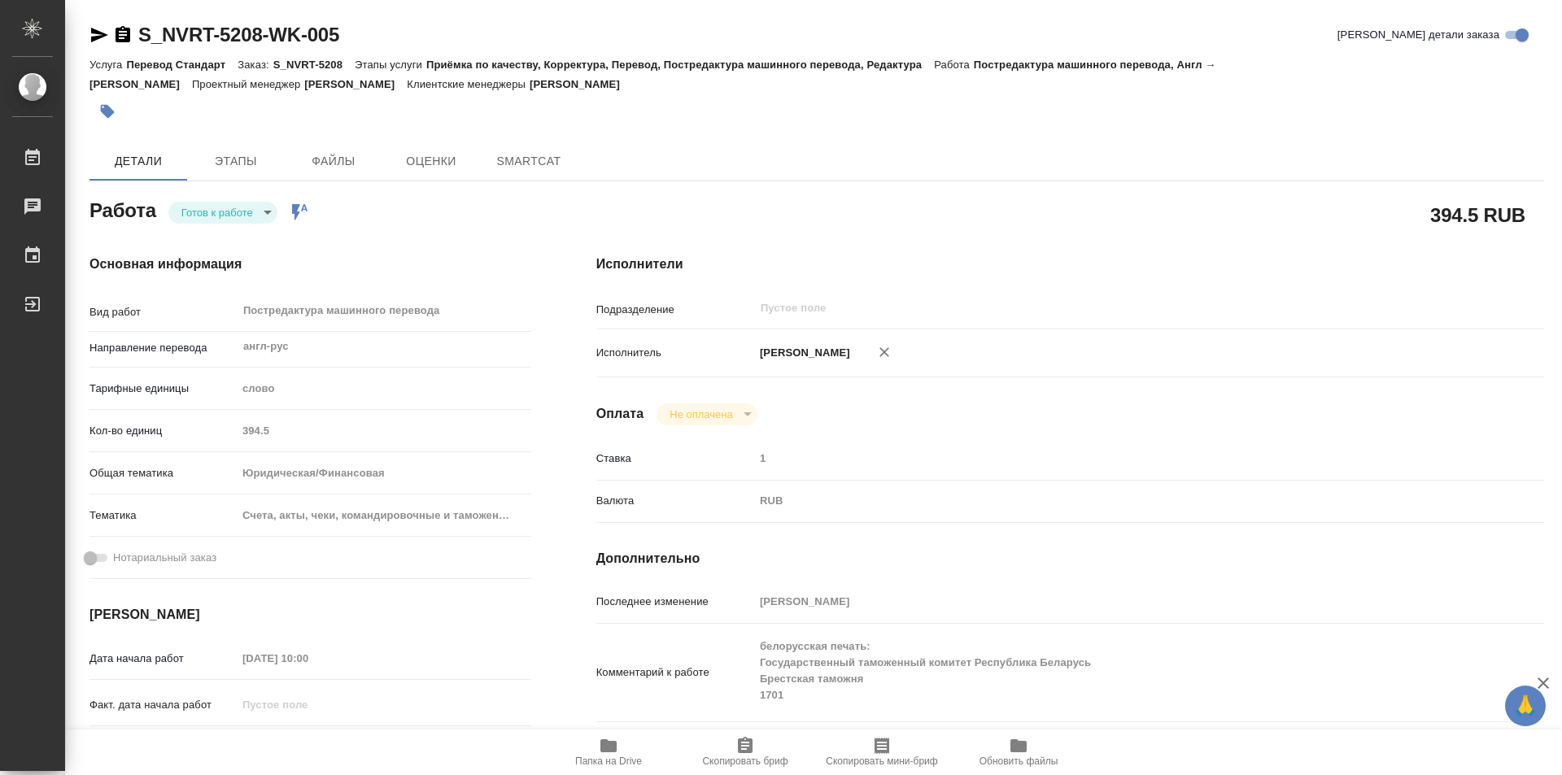
type textarea "x"
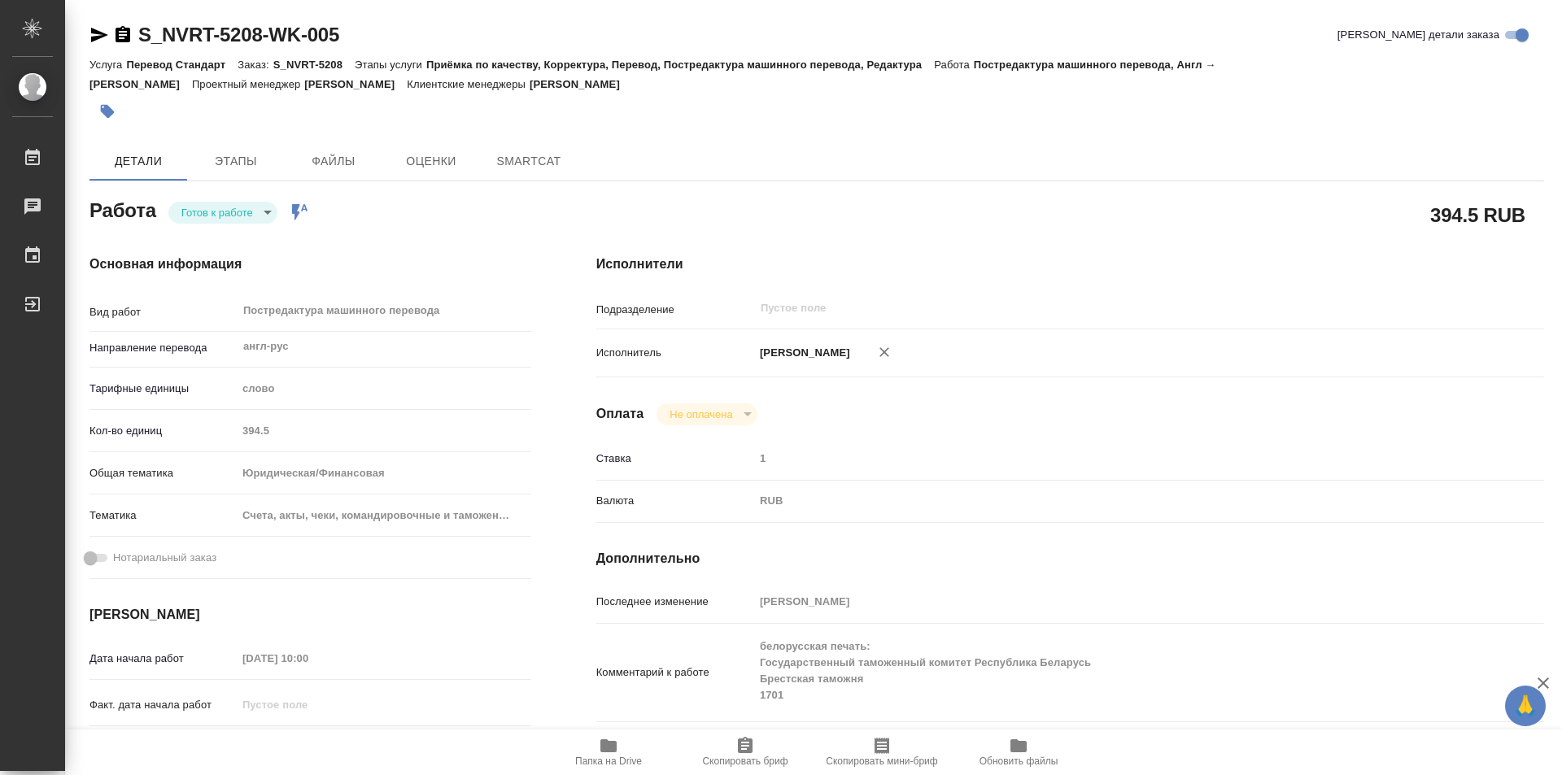
type textarea "x"
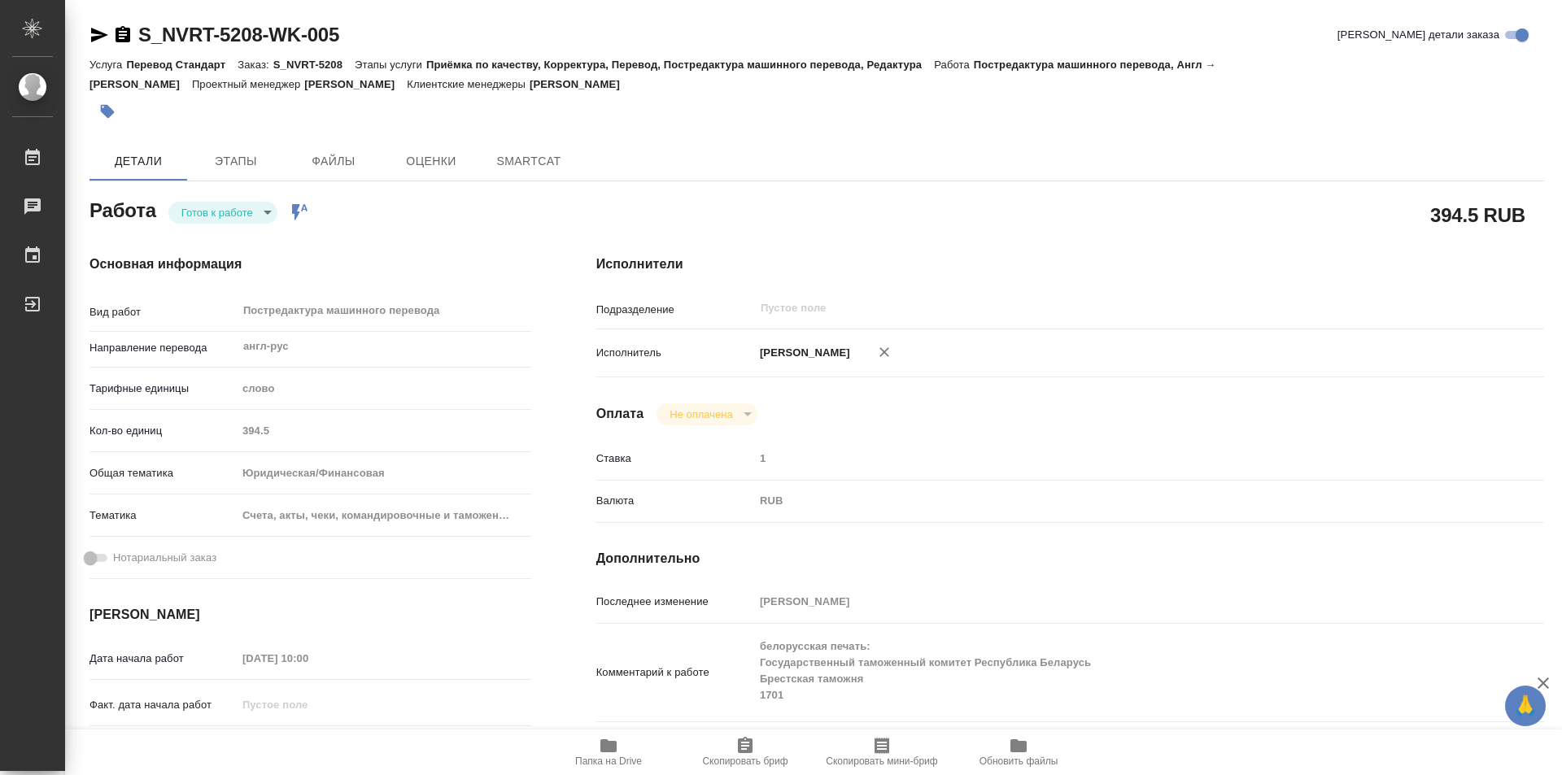
type textarea "x"
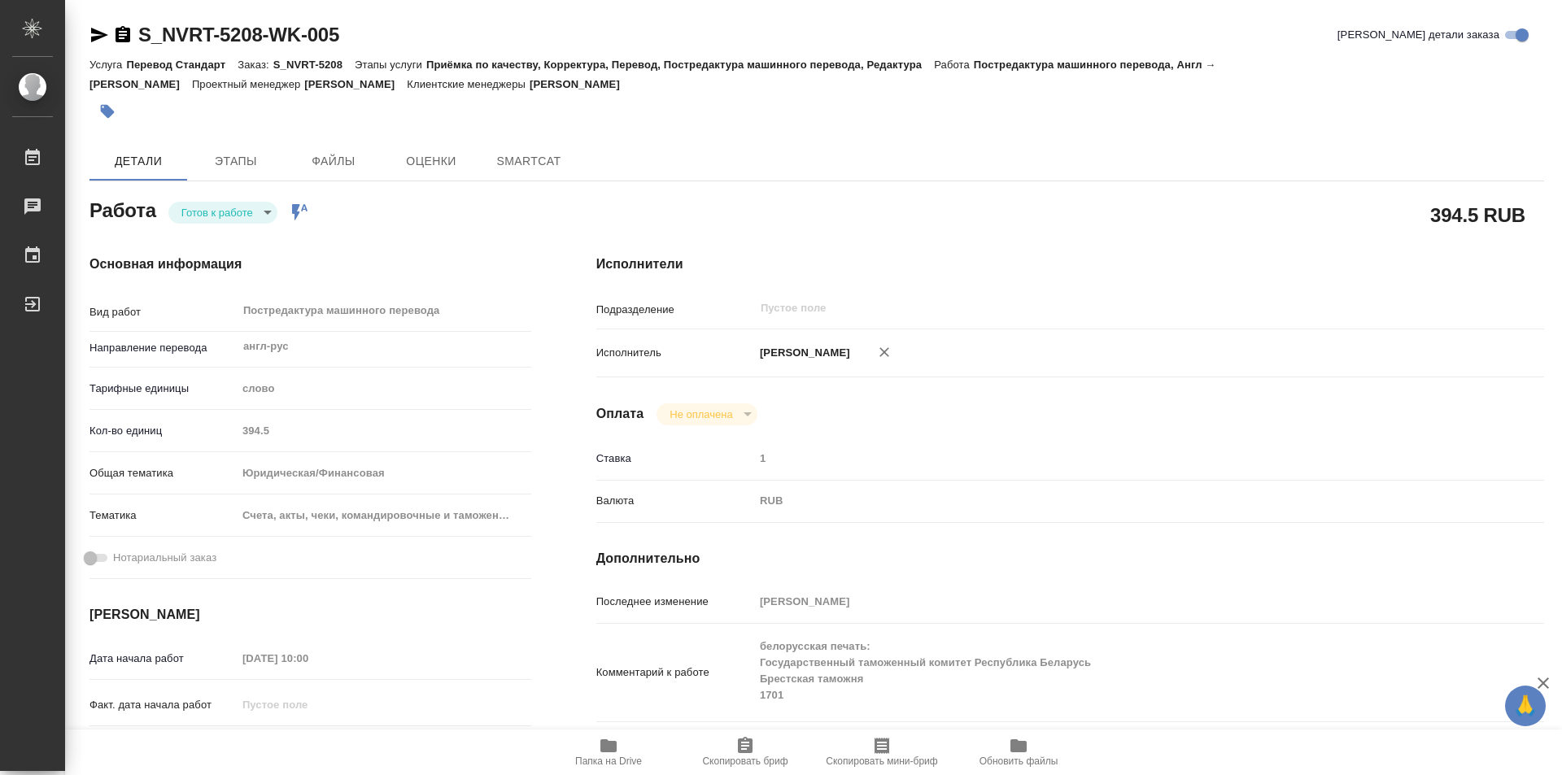
type textarea "x"
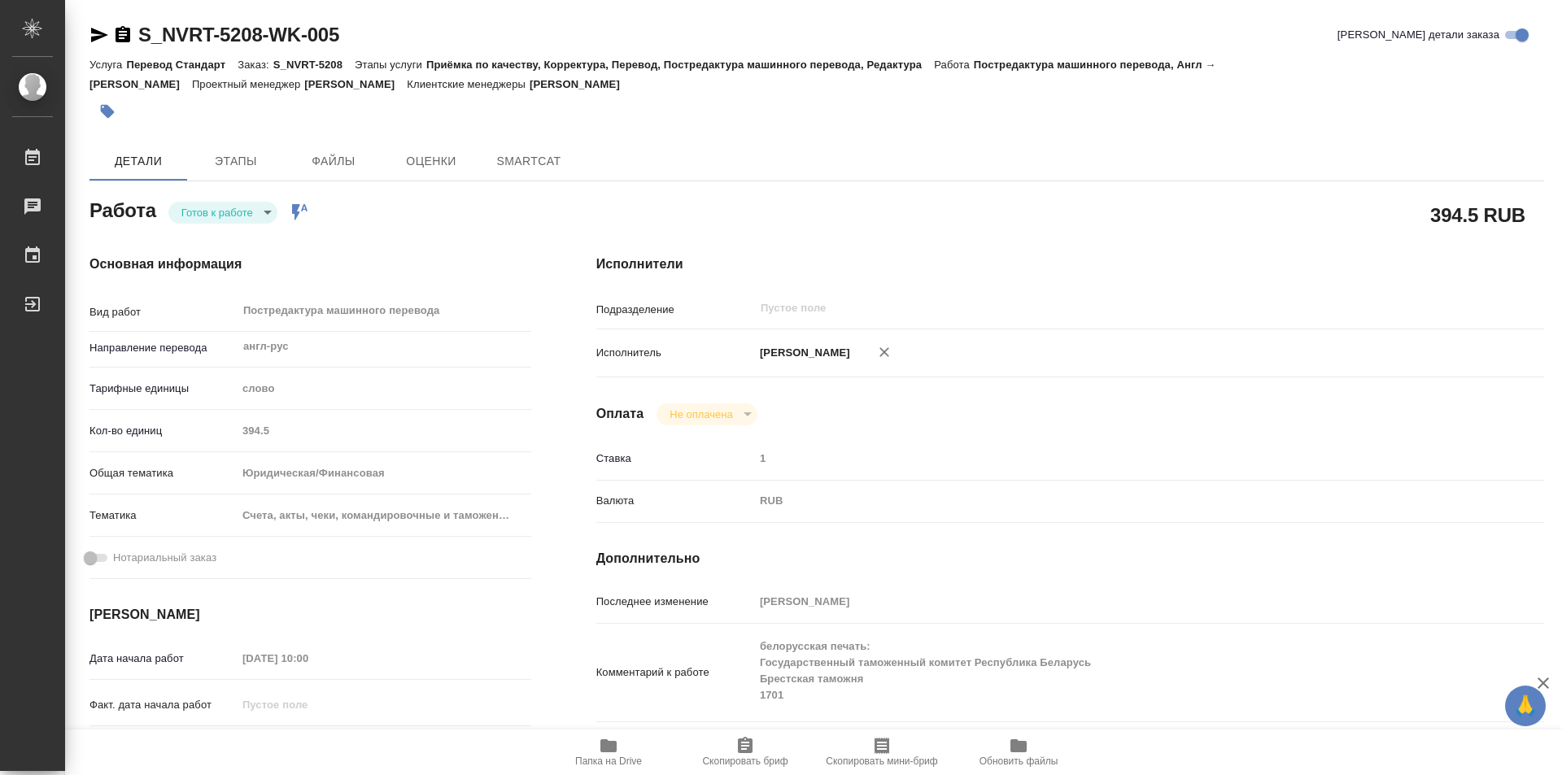
type textarea "x"
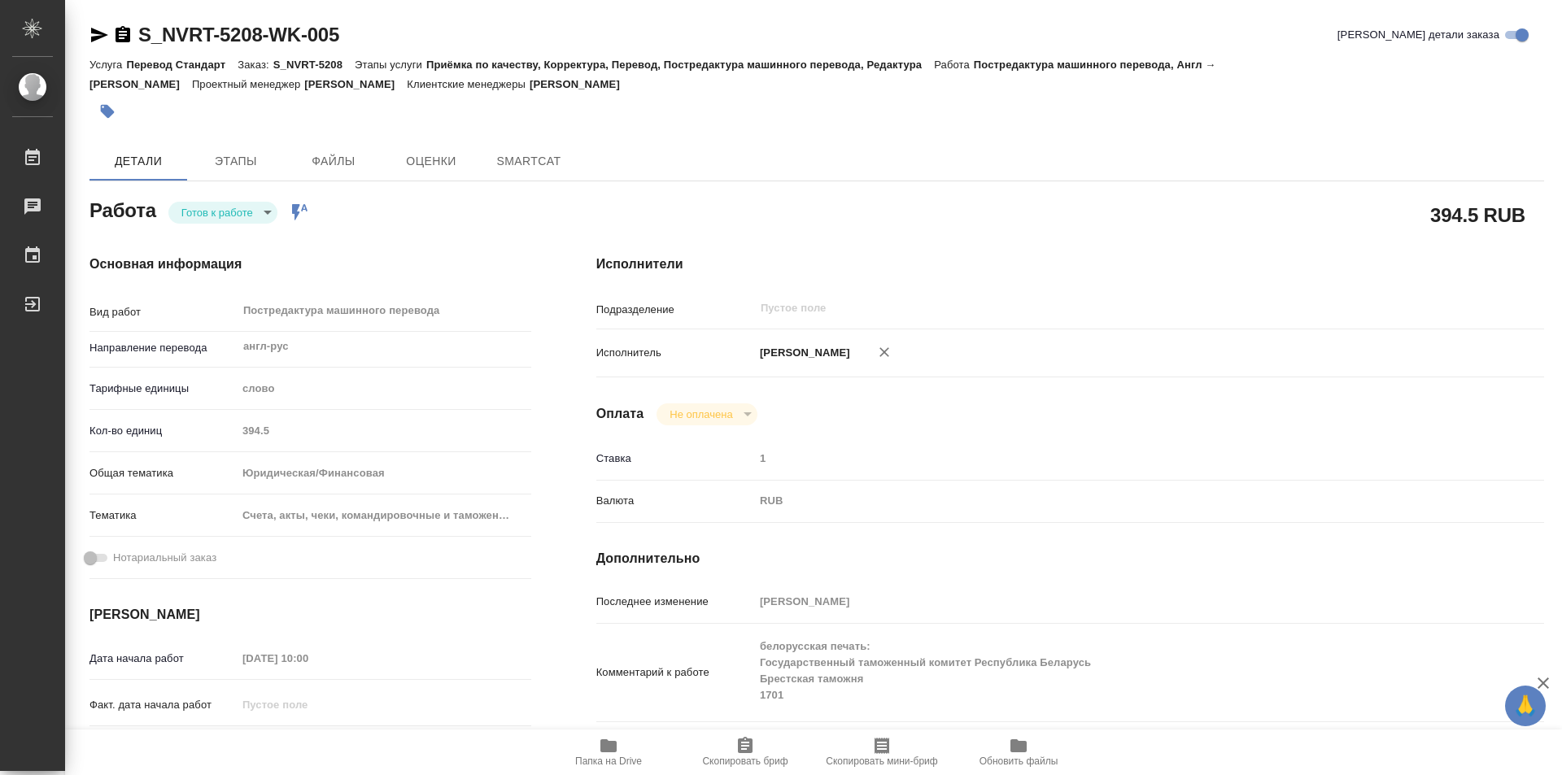
type textarea "x"
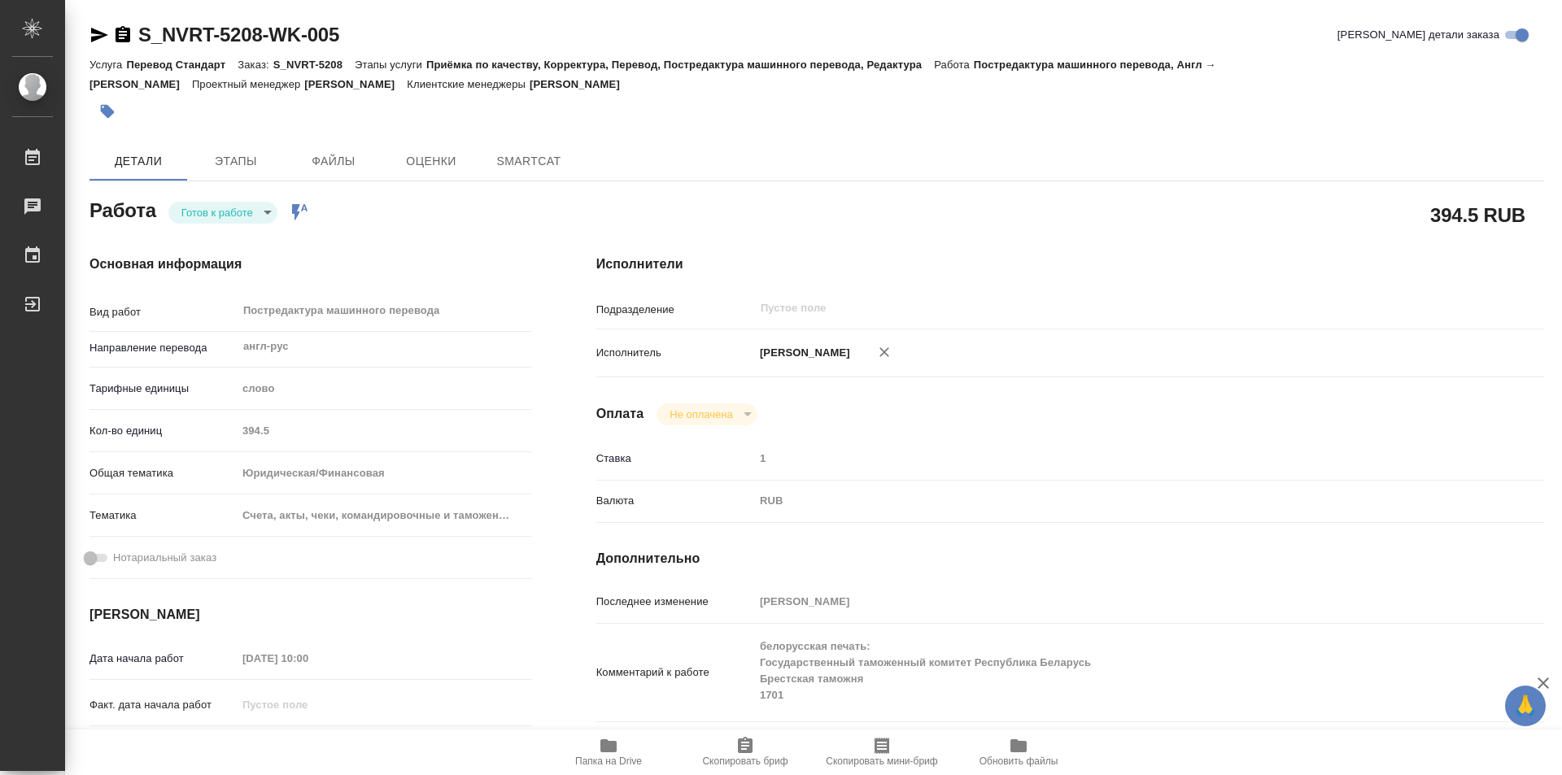
type textarea "x"
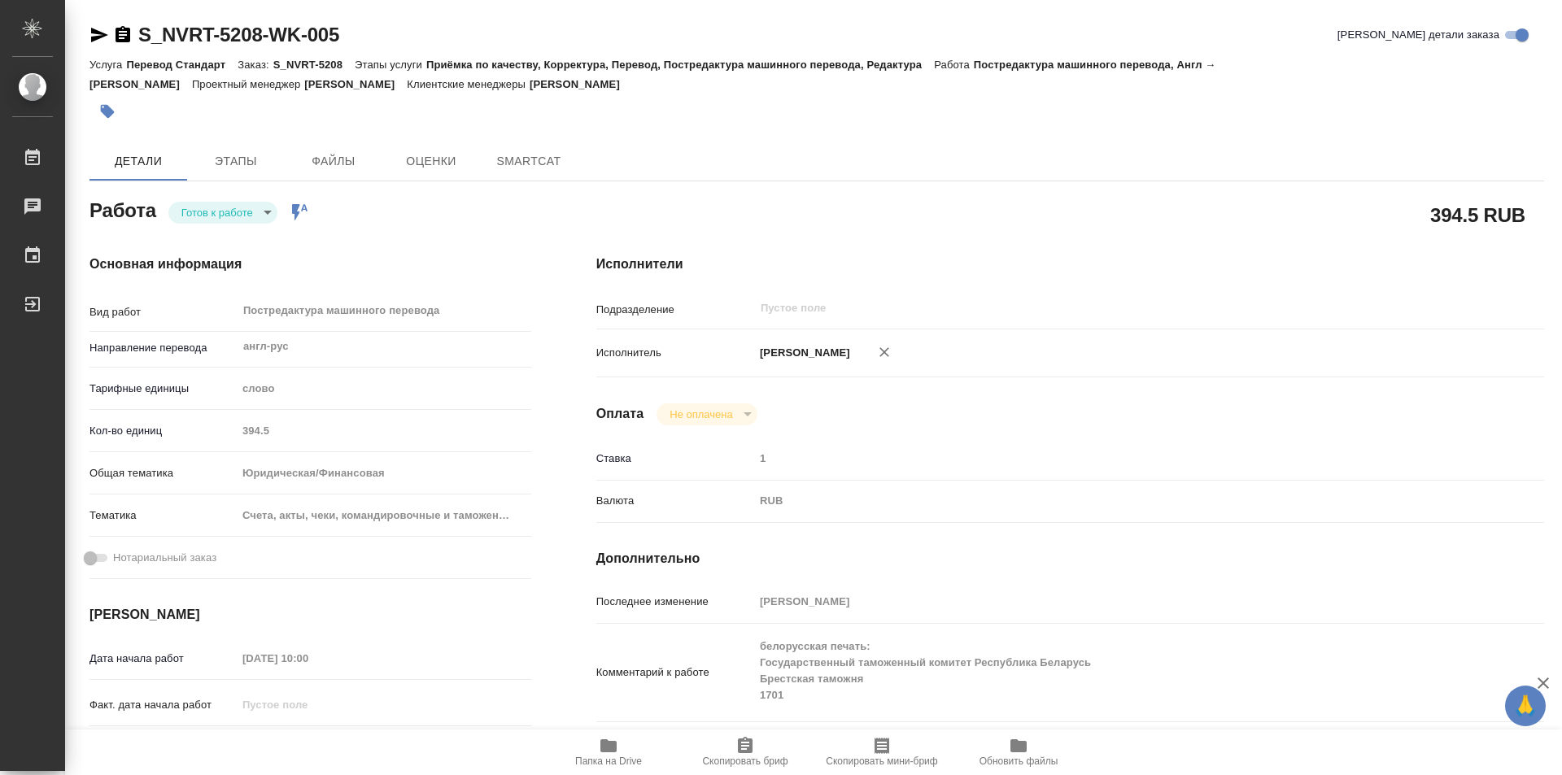
type textarea "x"
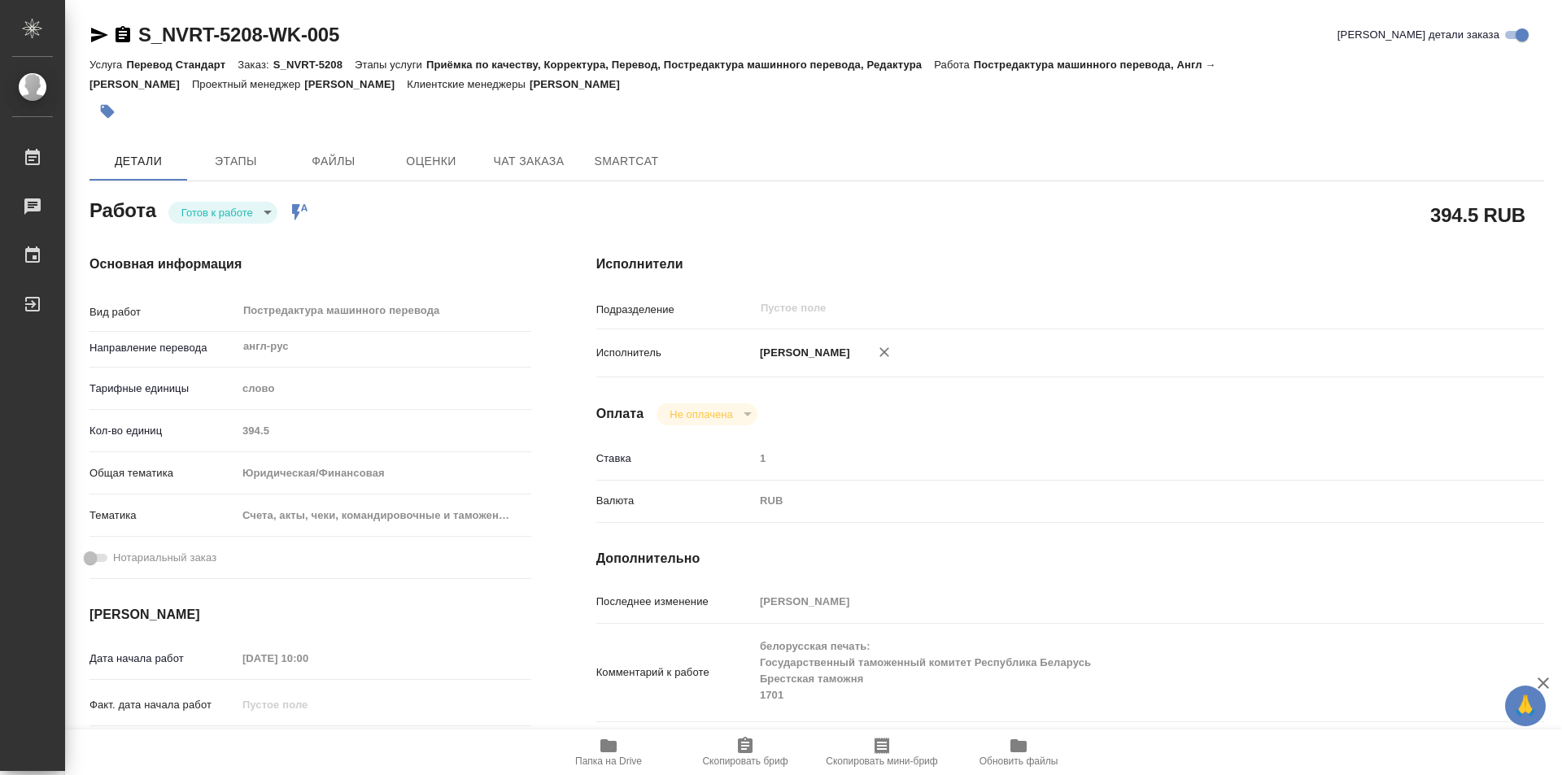
type textarea "x"
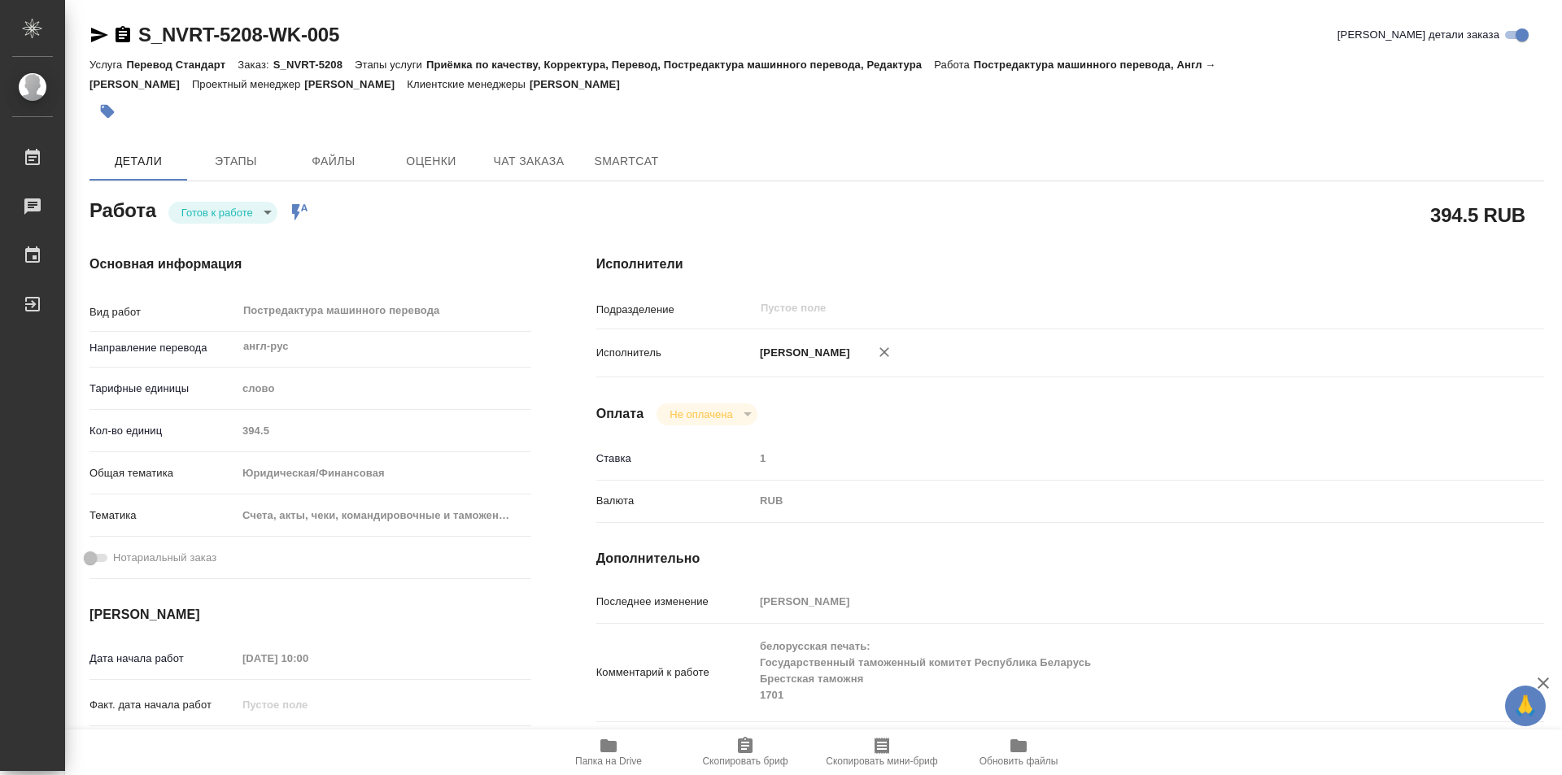
type textarea "x"
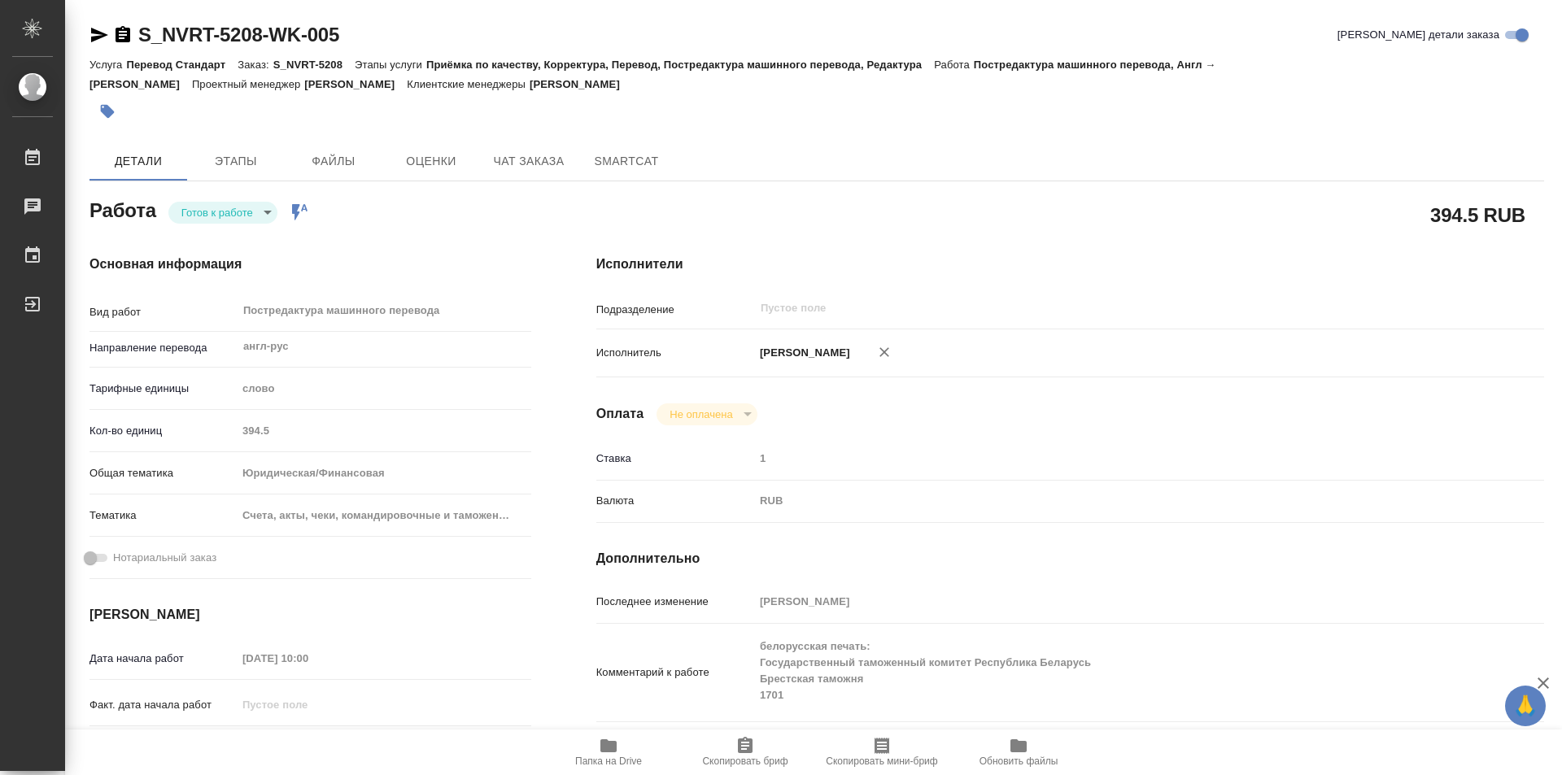
type textarea "x"
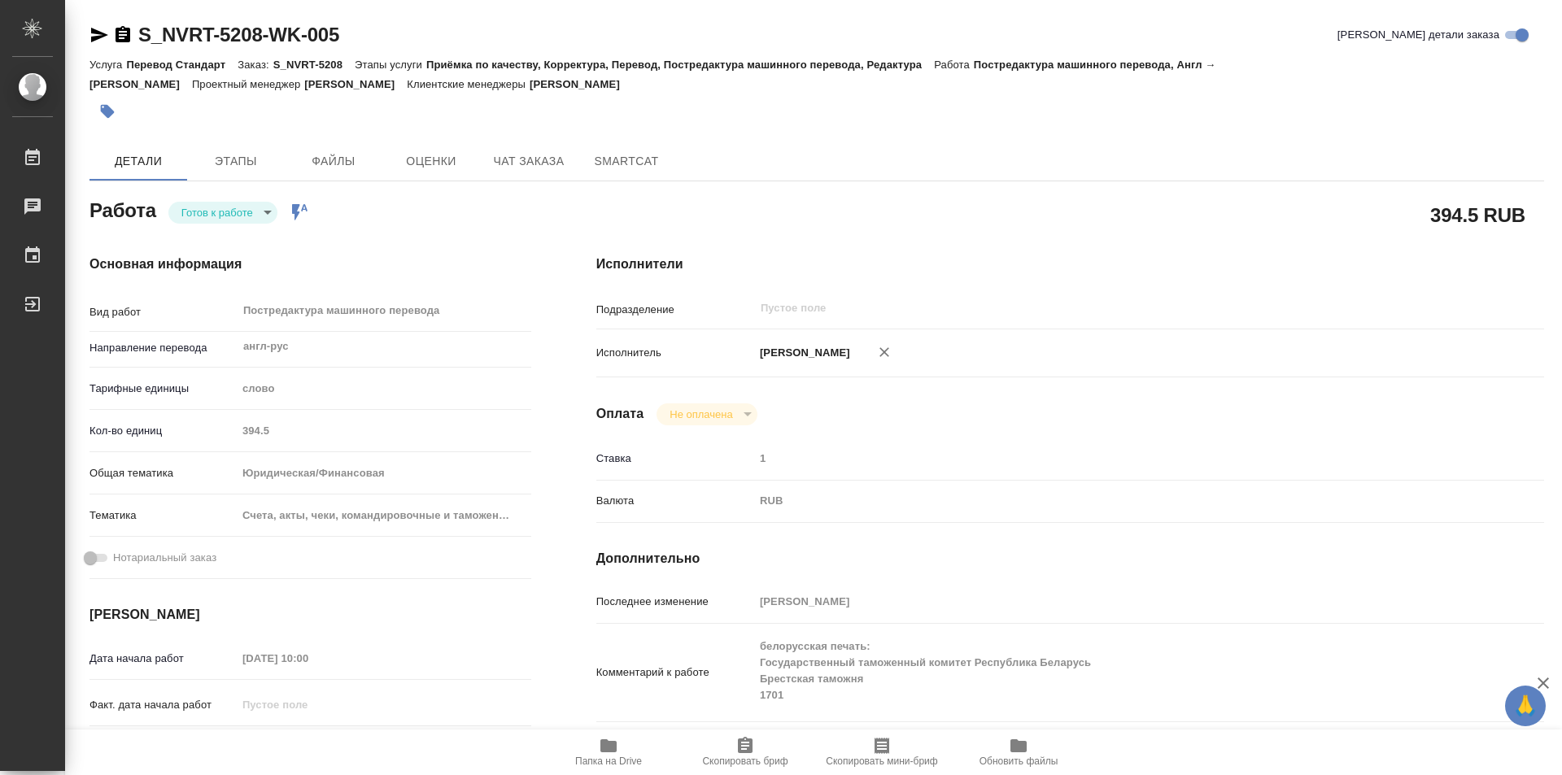
click at [264, 218] on body "🙏 .cls-1 fill:#fff; AWATERA Kozinets Larisa Работы 0 Чаты График Выйти S_NVRT-5…" at bounding box center [781, 387] width 1562 height 775
click at [214, 207] on button "В работе" at bounding box center [208, 212] width 54 height 18
type textarea "x"
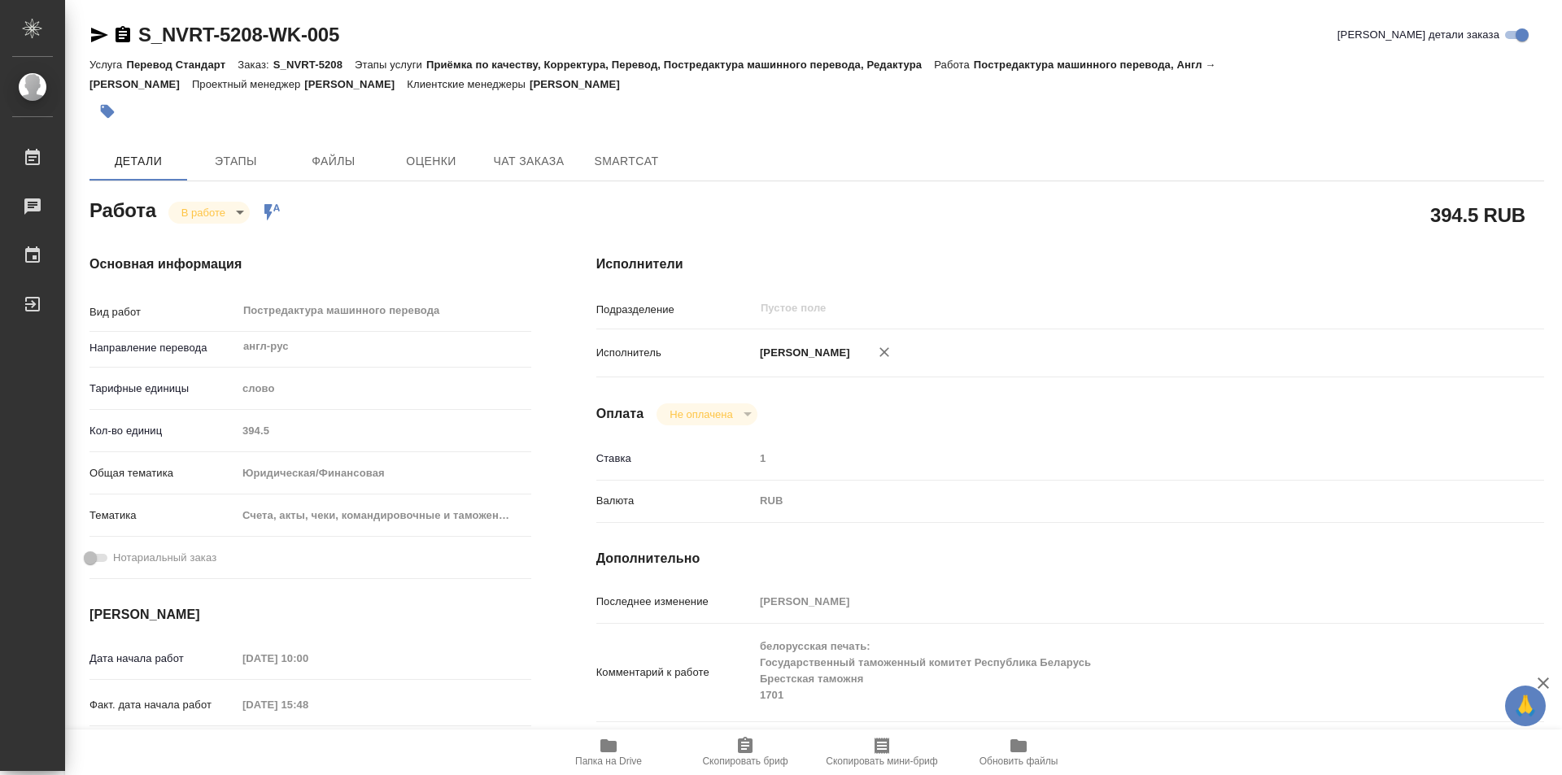
type textarea "x"
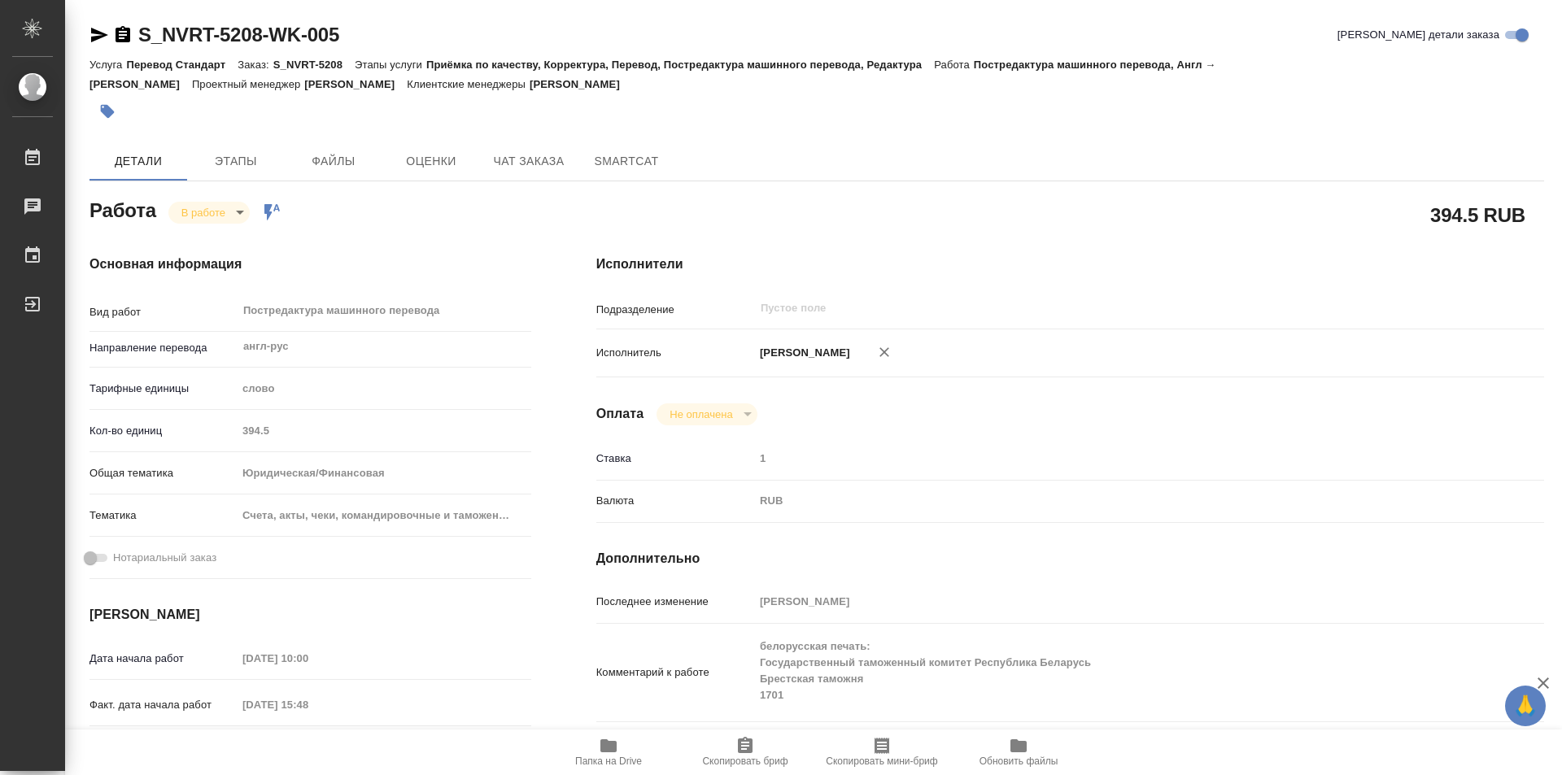
type textarea "x"
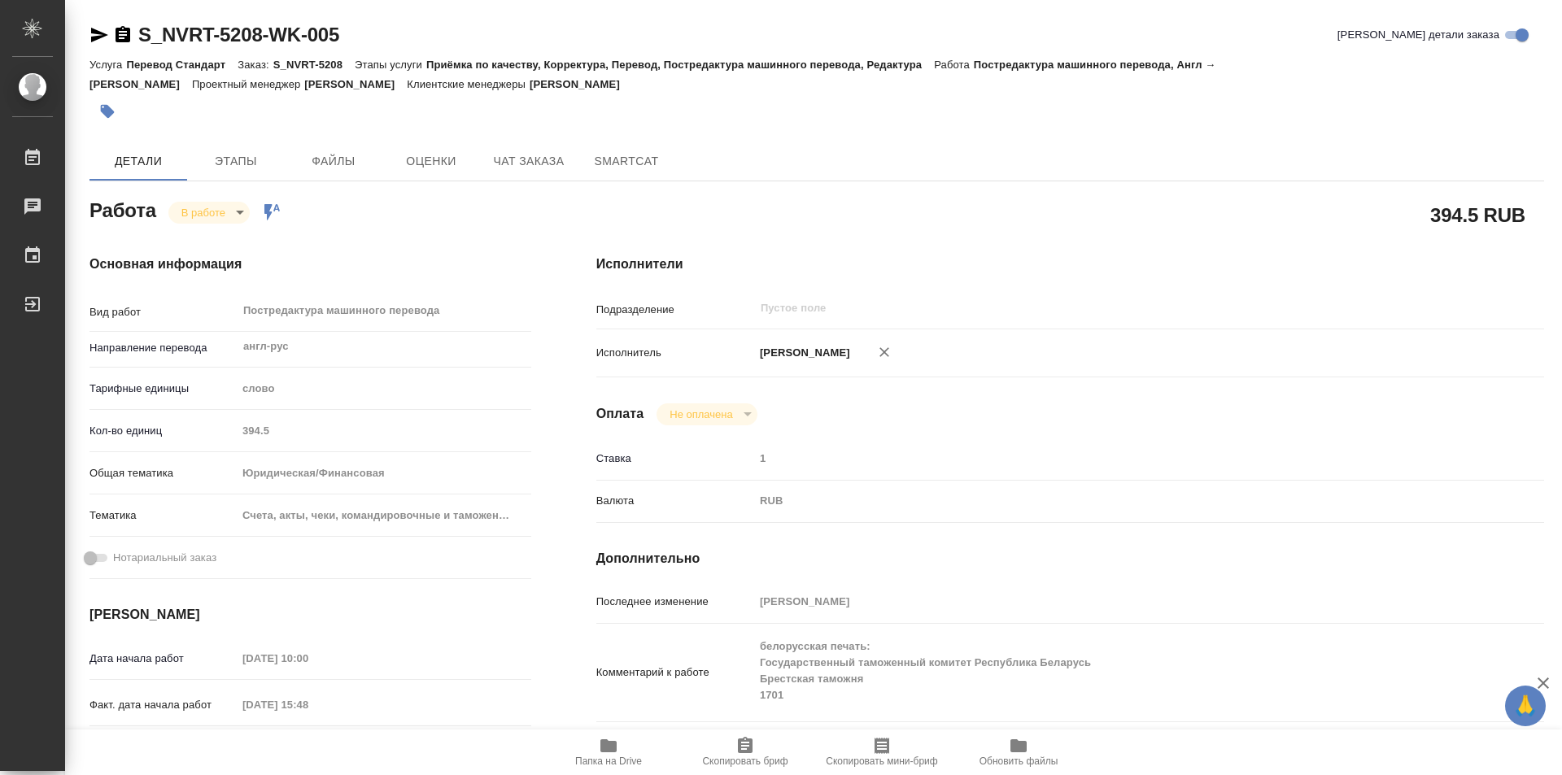
type textarea "x"
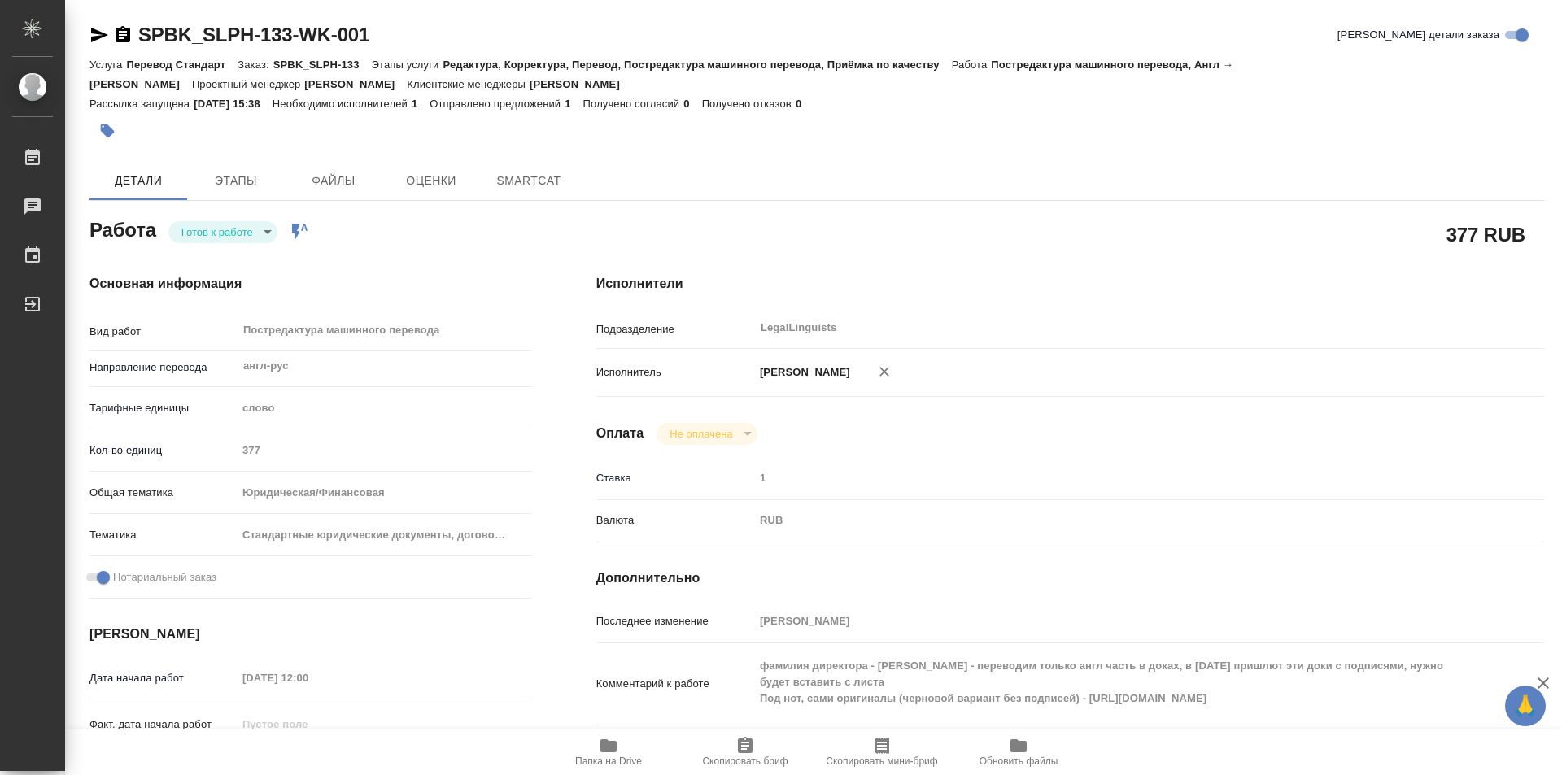
type textarea "x"
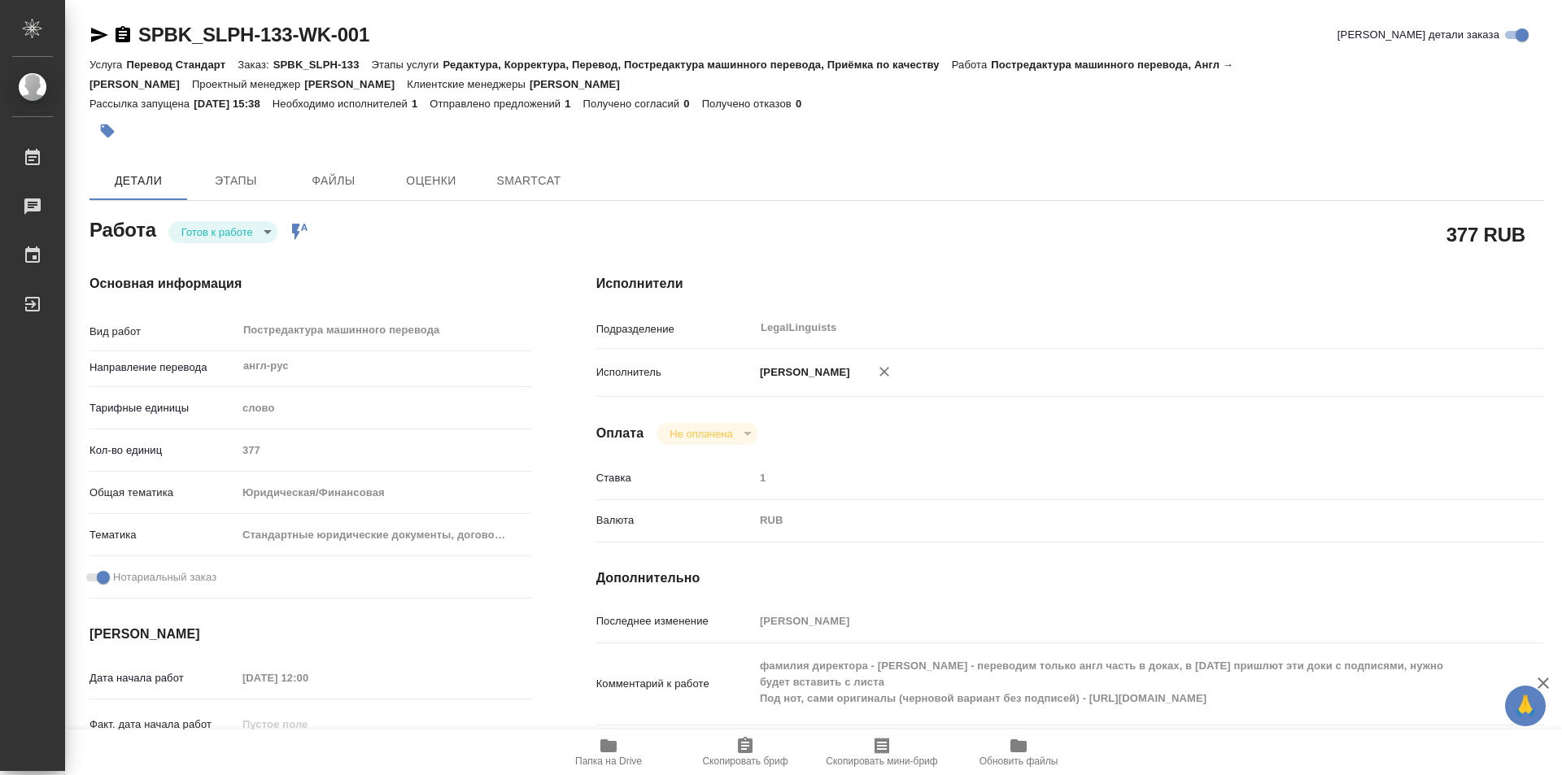
type textarea "x"
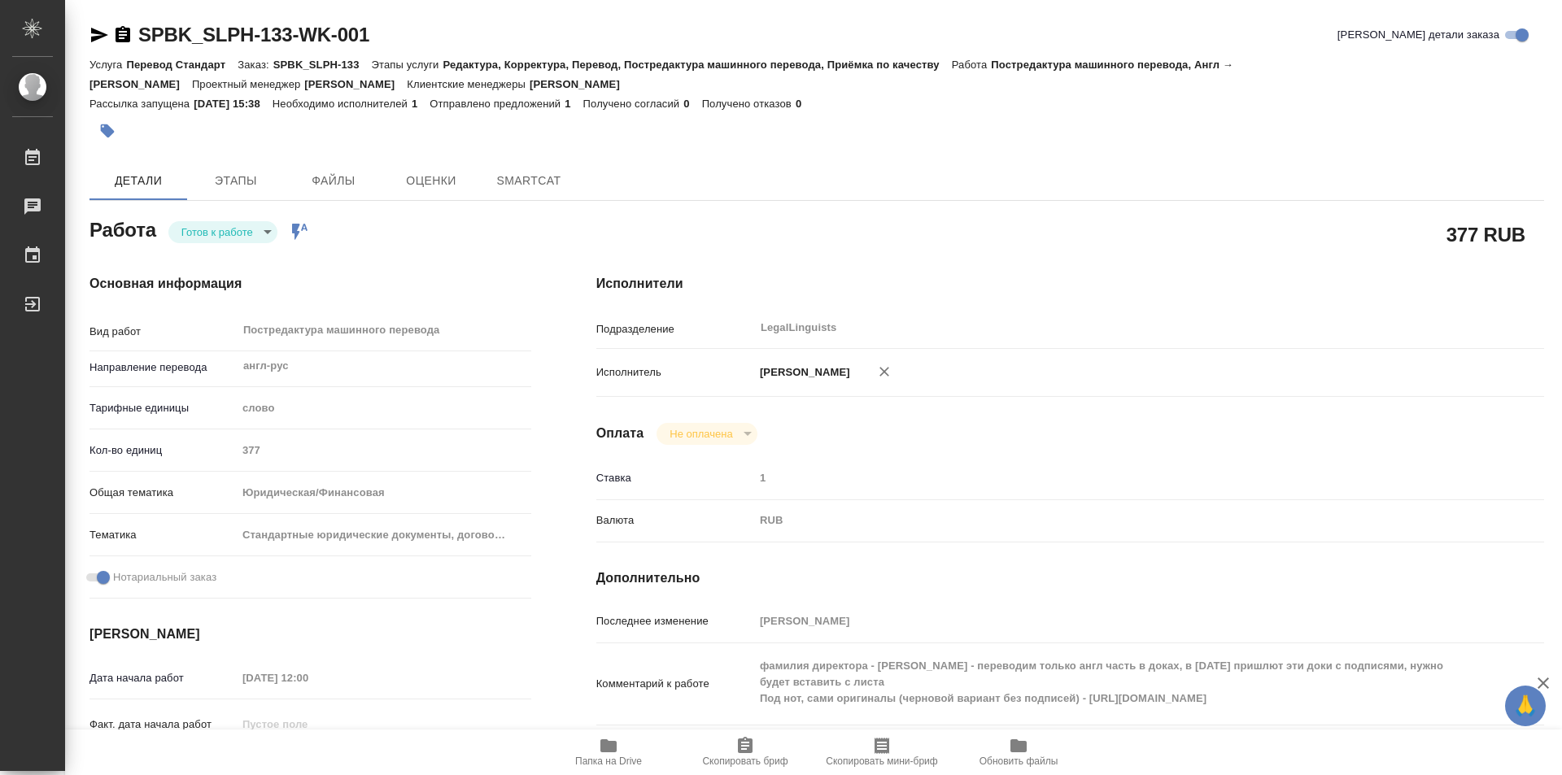
type textarea "x"
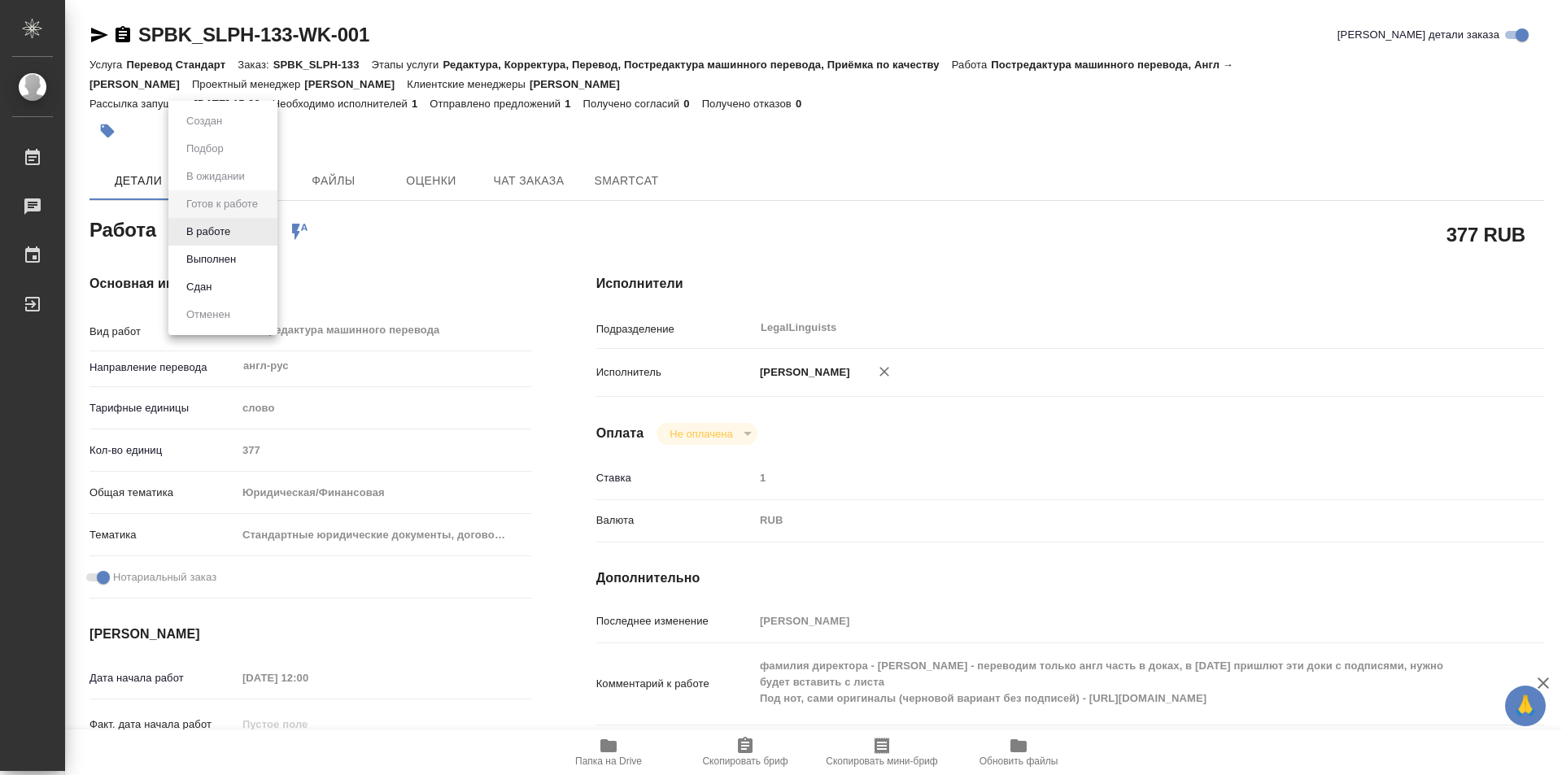
click at [268, 232] on body "🙏 .cls-1 fill:#fff; AWATERA Kozinets [PERSON_NAME] Чаты График Выйти SPBK_SLPH-…" at bounding box center [781, 387] width 1562 height 775
type textarea "x"
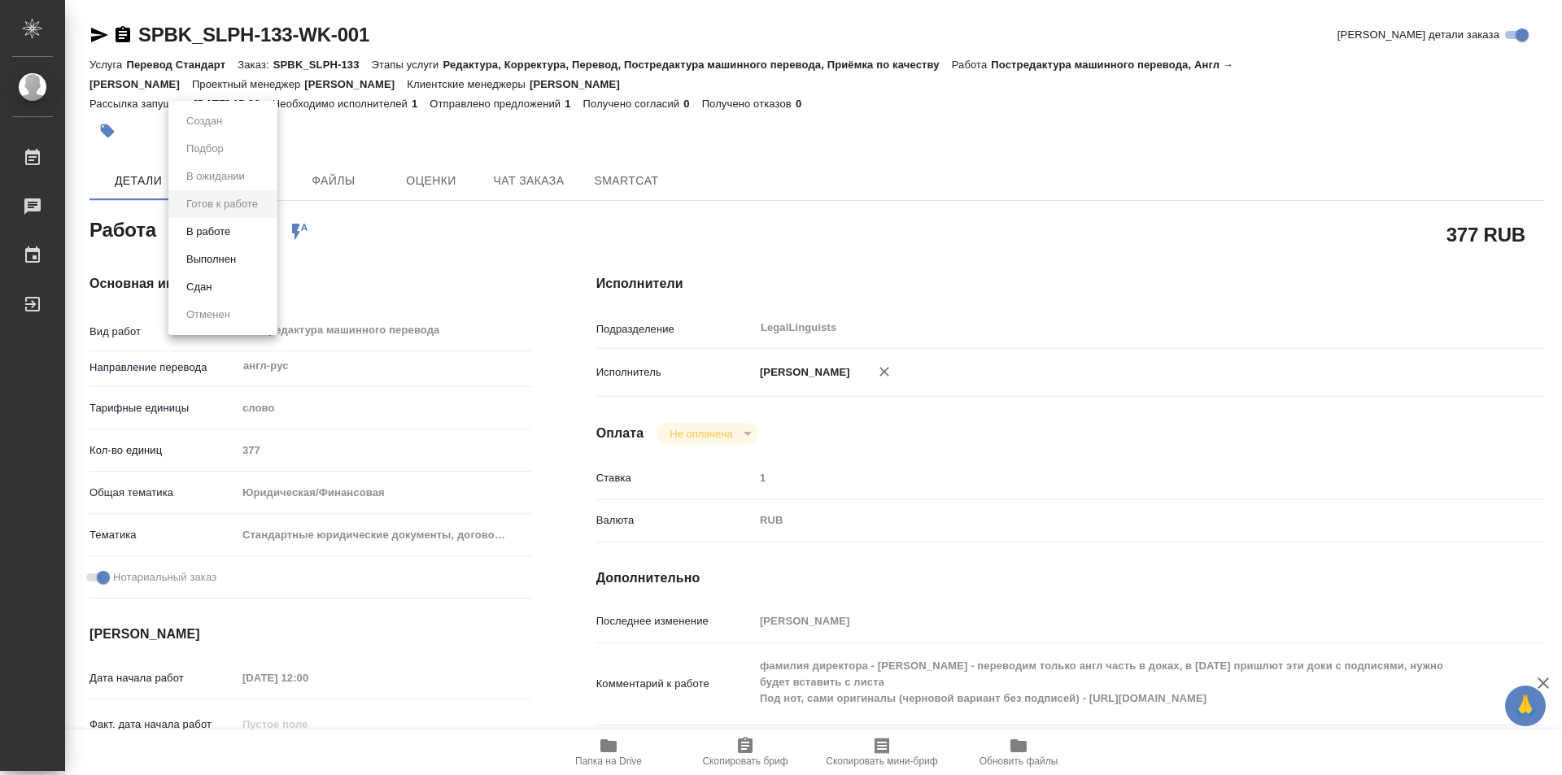
type textarea "x"
click at [212, 222] on li "В работе" at bounding box center [222, 232] width 109 height 28
type textarea "x"
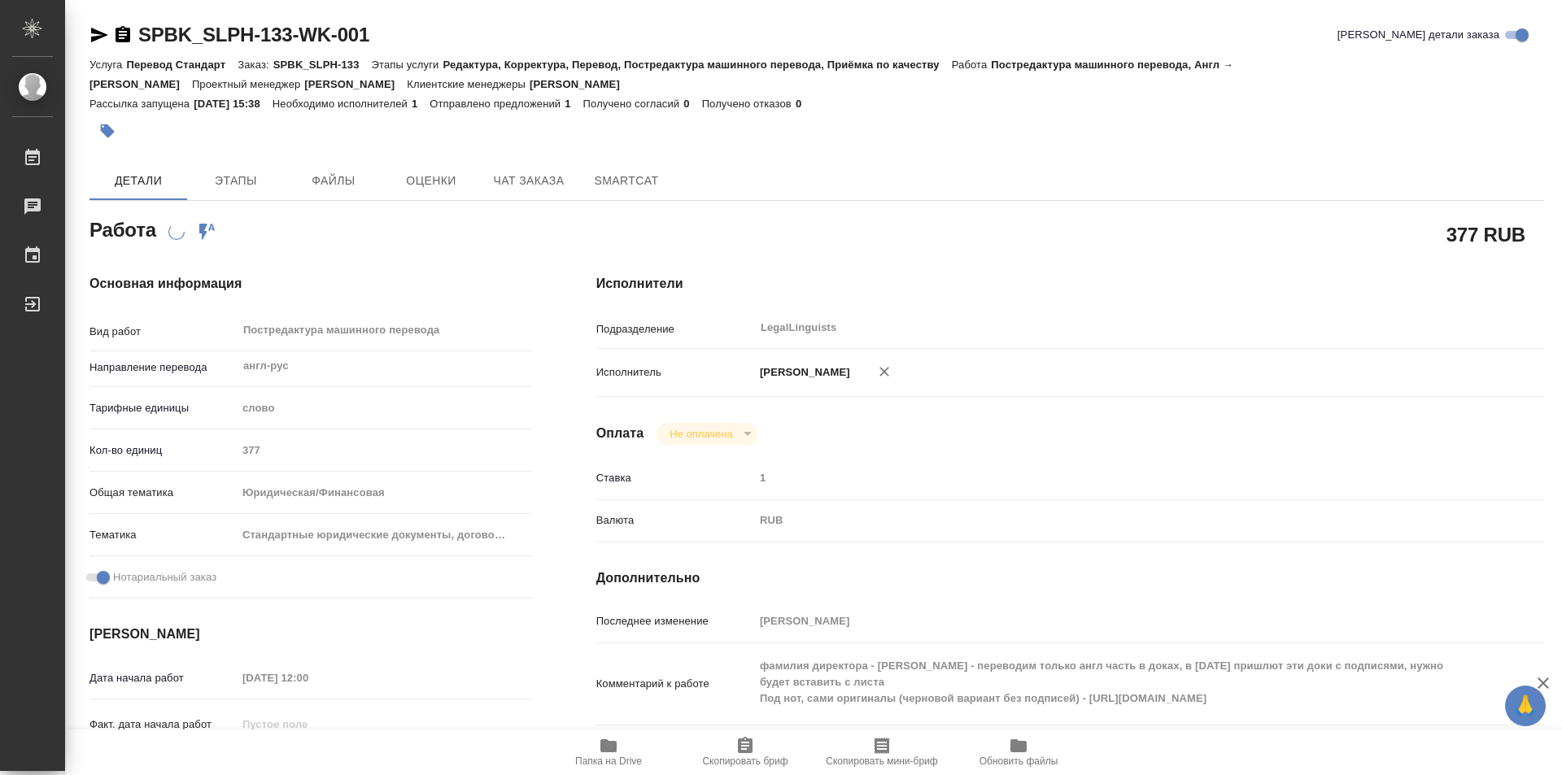
type textarea "x"
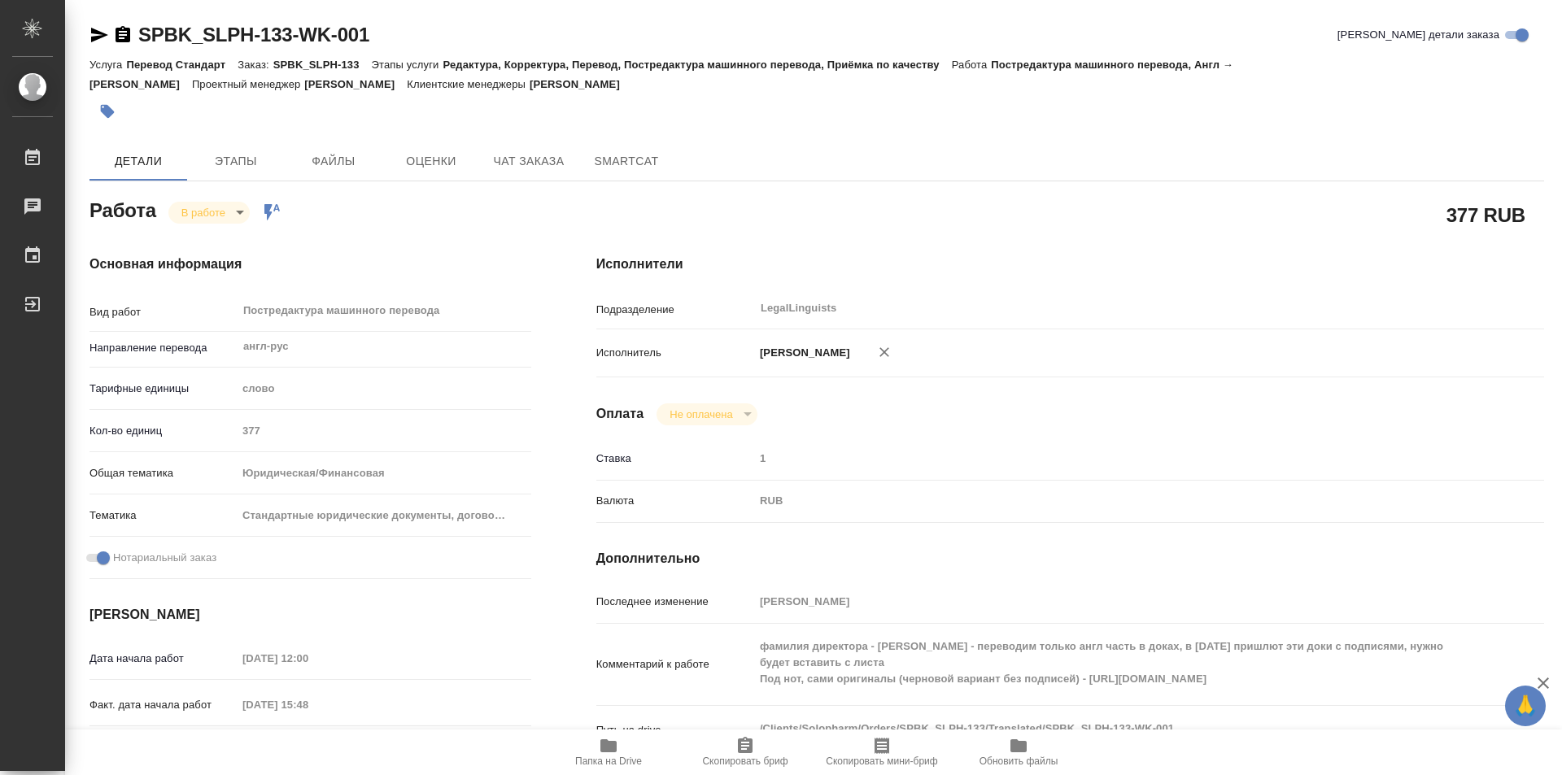
type textarea "x"
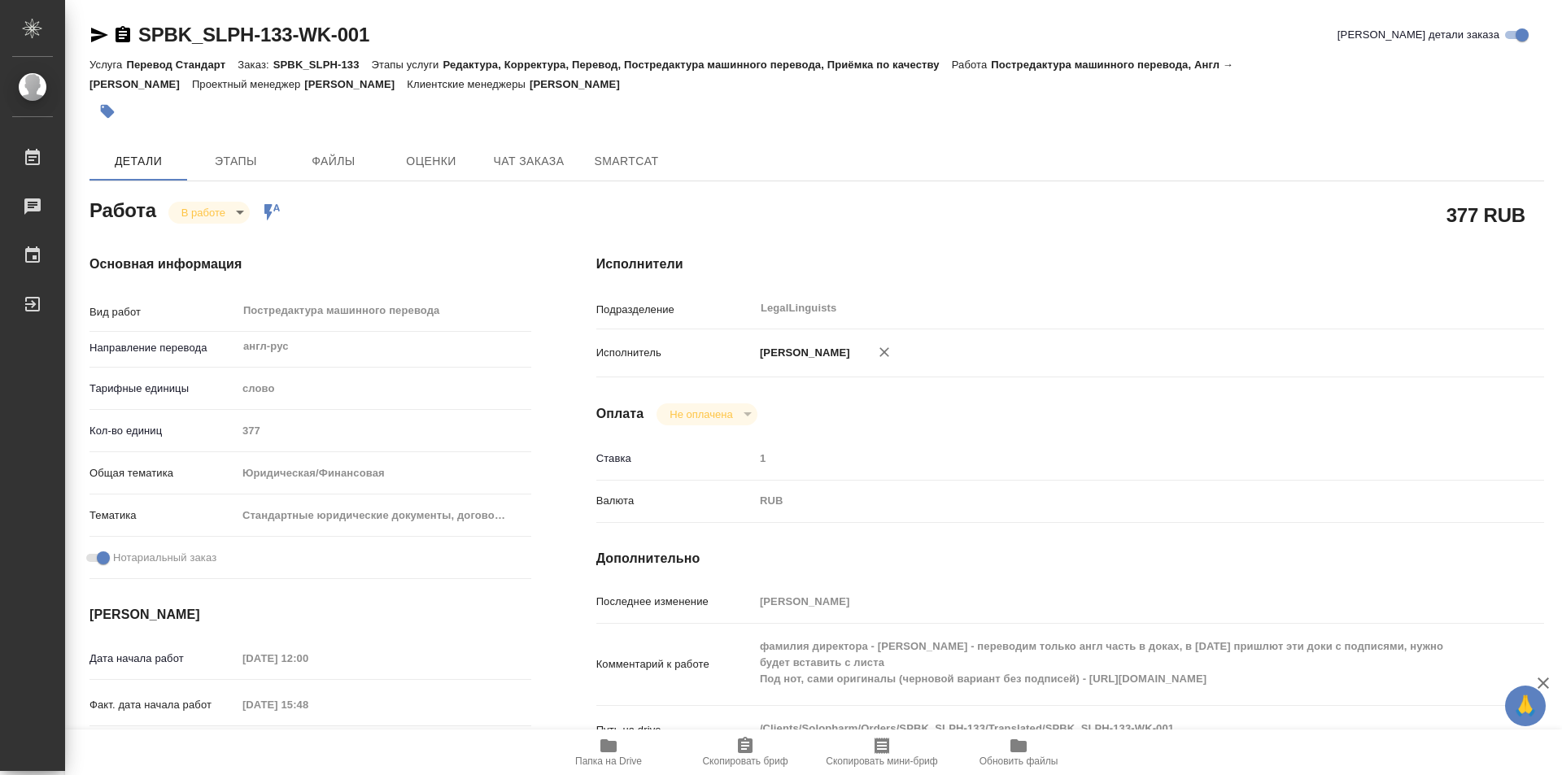
type textarea "x"
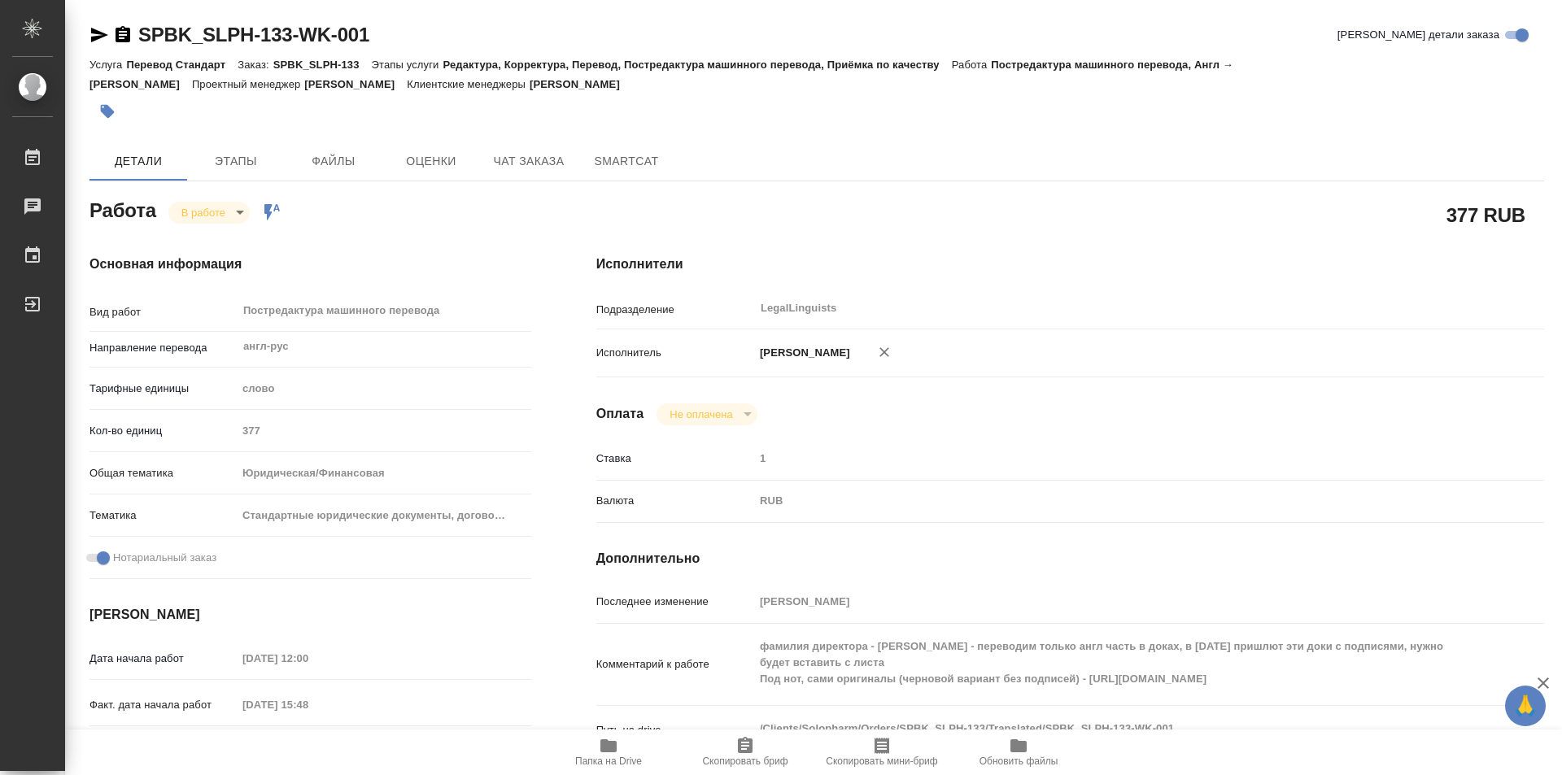
type textarea "x"
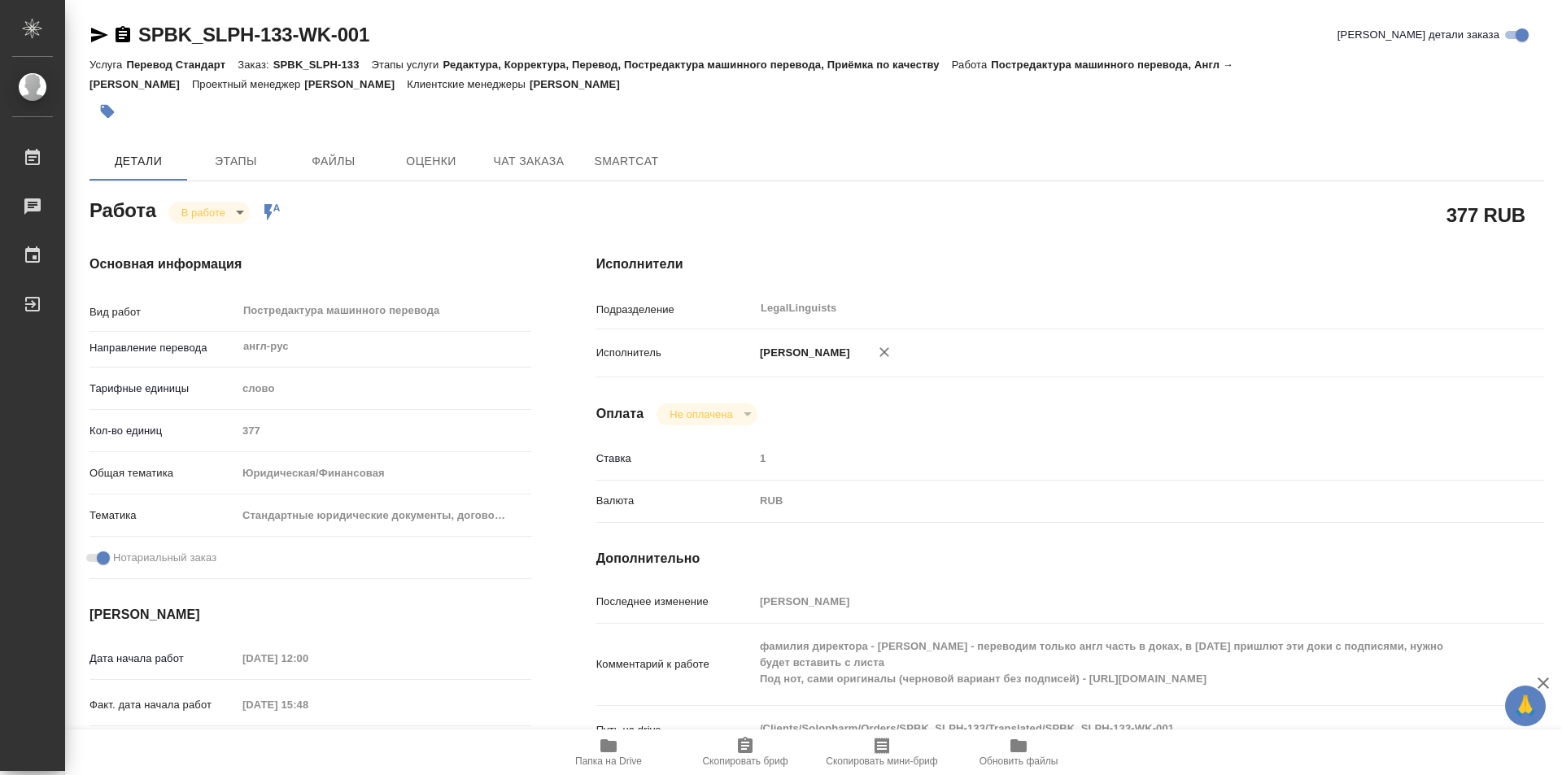
type textarea "x"
